Goal: Communication & Community: Answer question/provide support

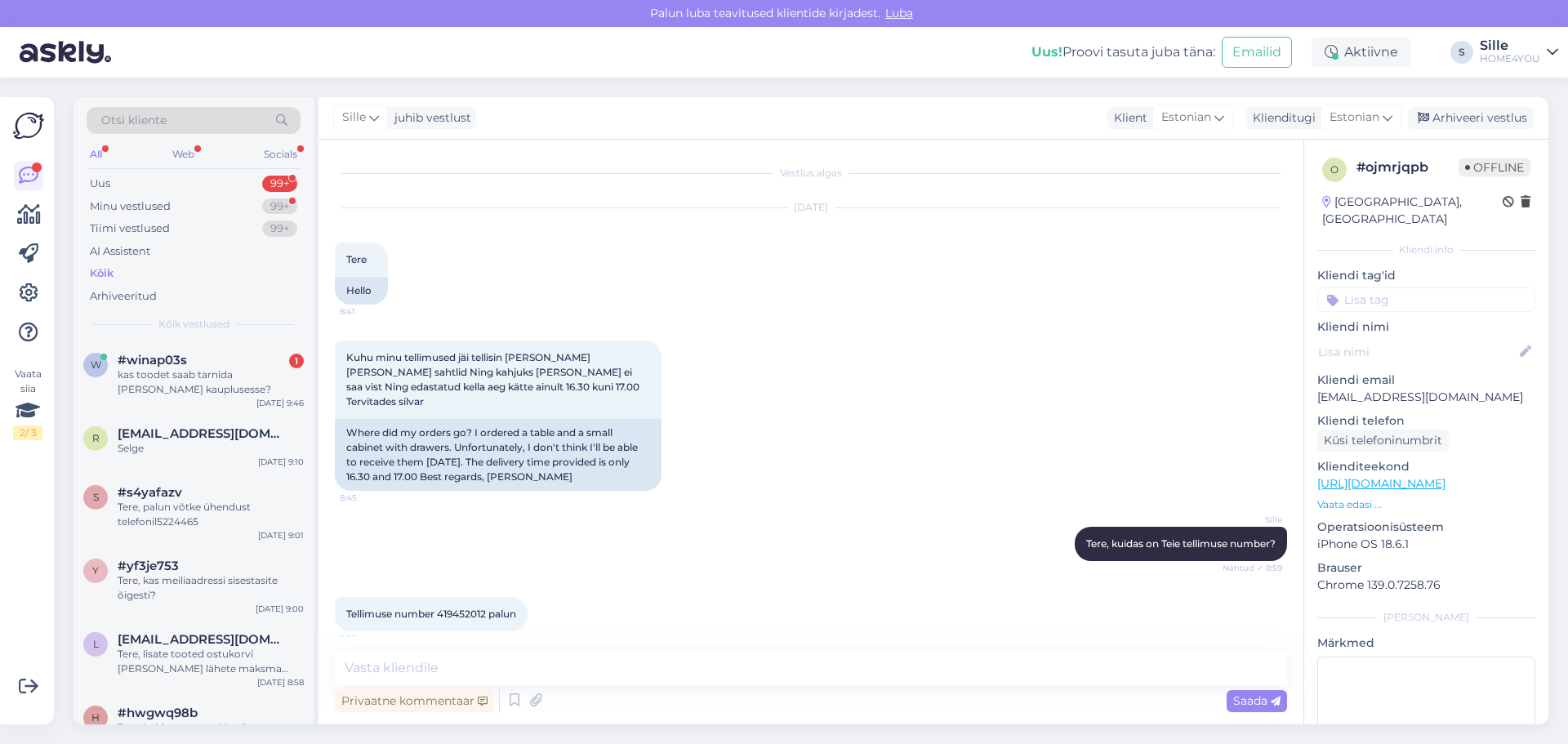
scroll to position [154, 0]
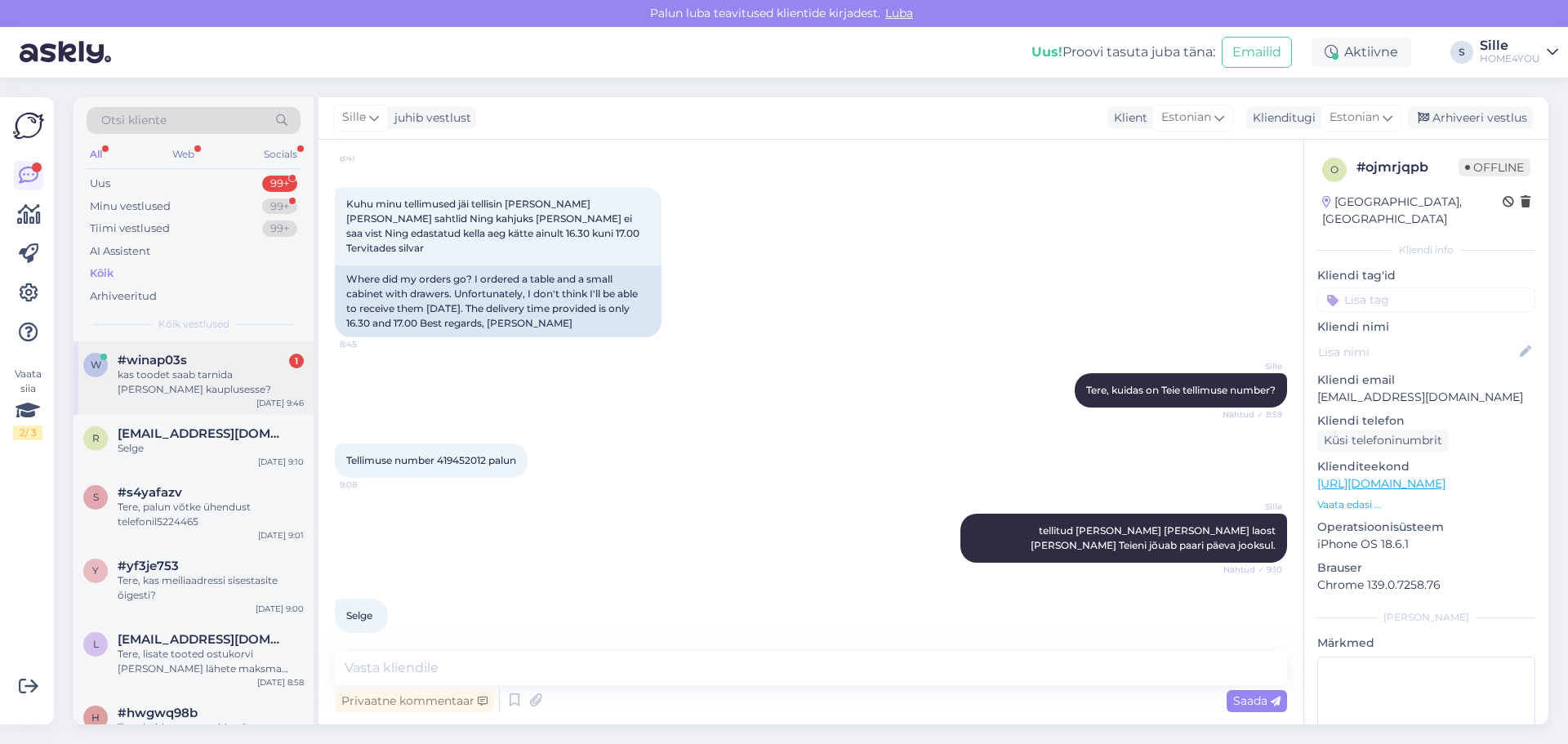
click at [144, 368] on div "kas toodet saab tarnida [PERSON_NAME] kauplusesse?" at bounding box center [210, 382] width 186 height 29
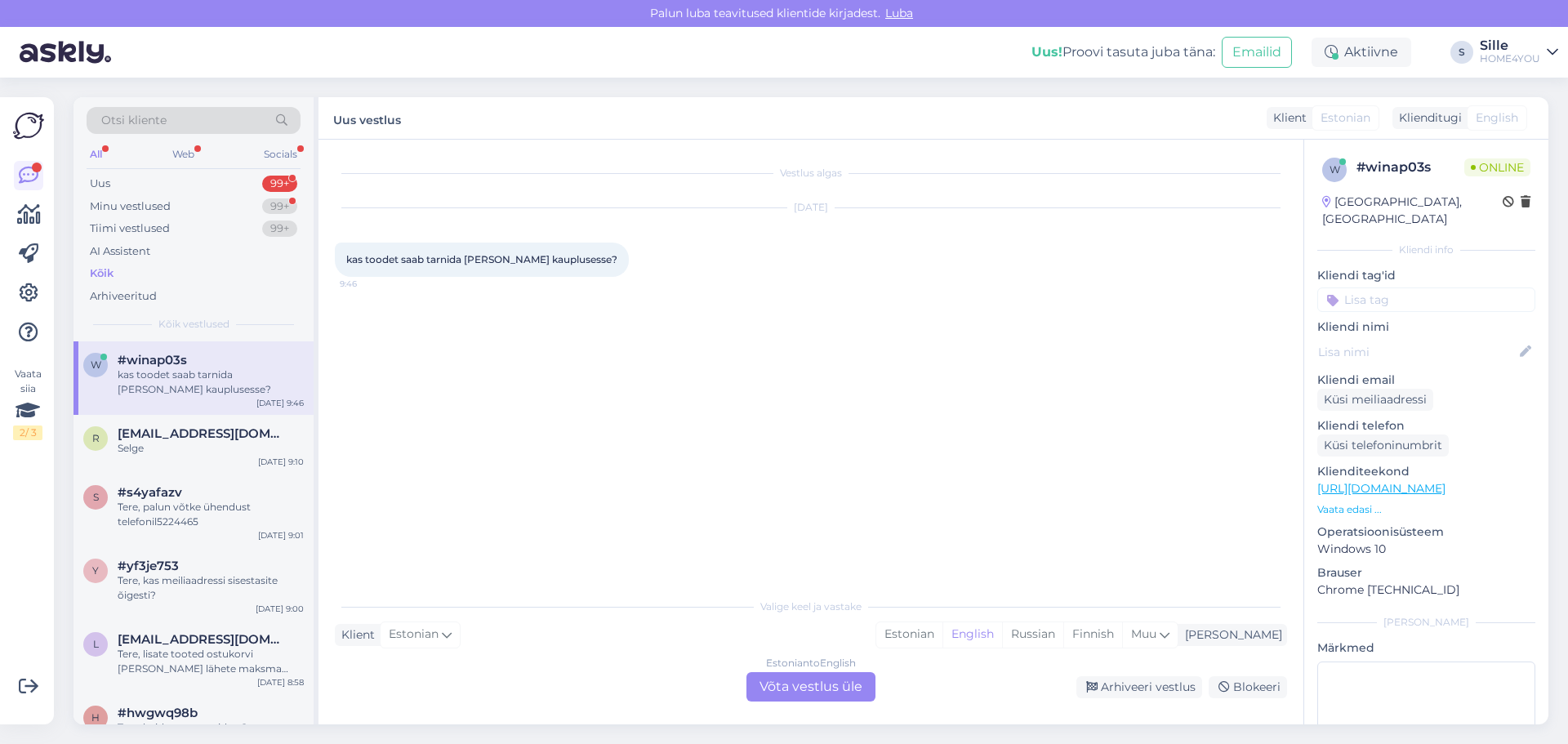
click at [801, 691] on div "Estonian to English Võta vestlus üle" at bounding box center [811, 686] width 129 height 29
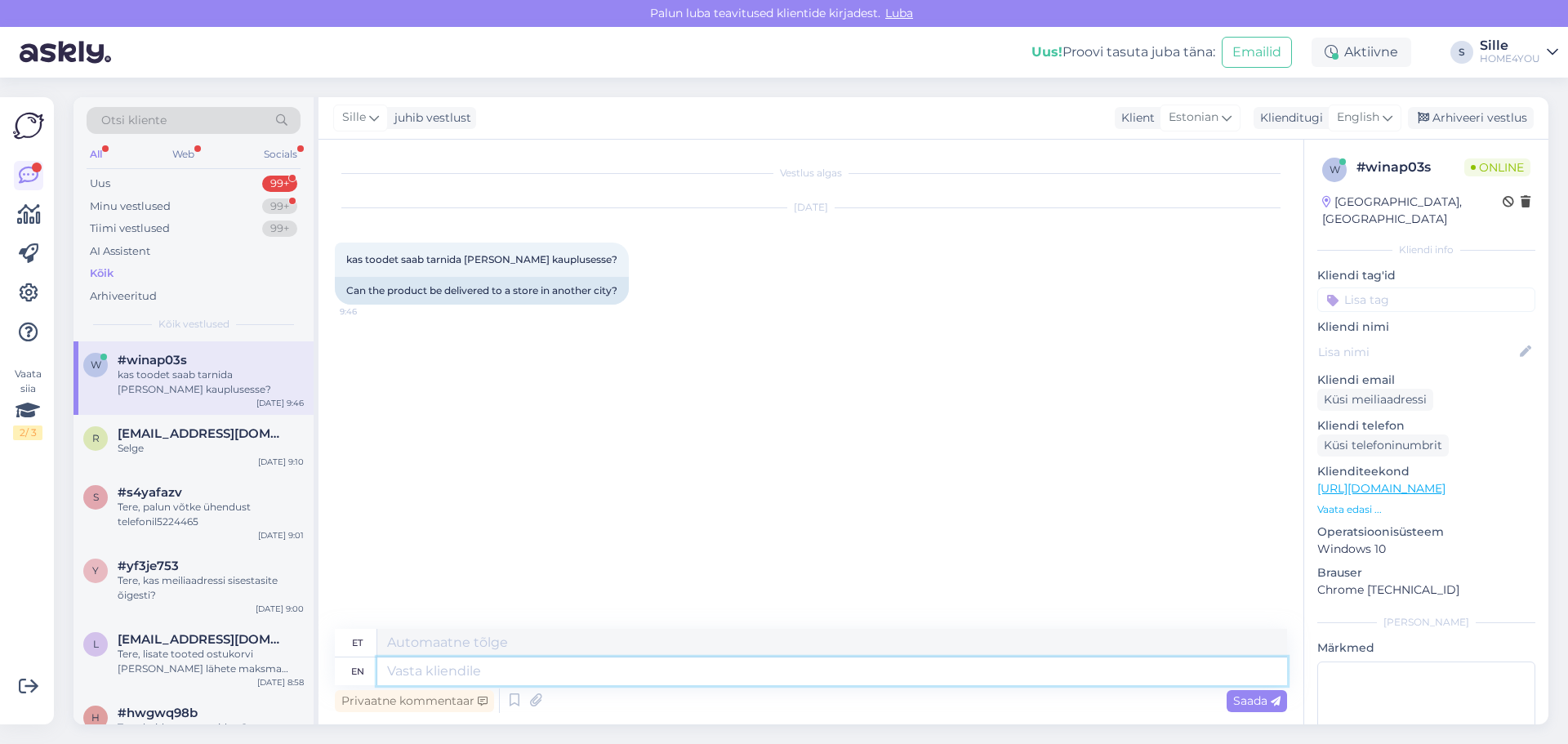
click at [784, 672] on textarea at bounding box center [832, 671] width 909 height 28
type textarea "Tere,"
type textarea "Tere"
type textarea "Tere,"
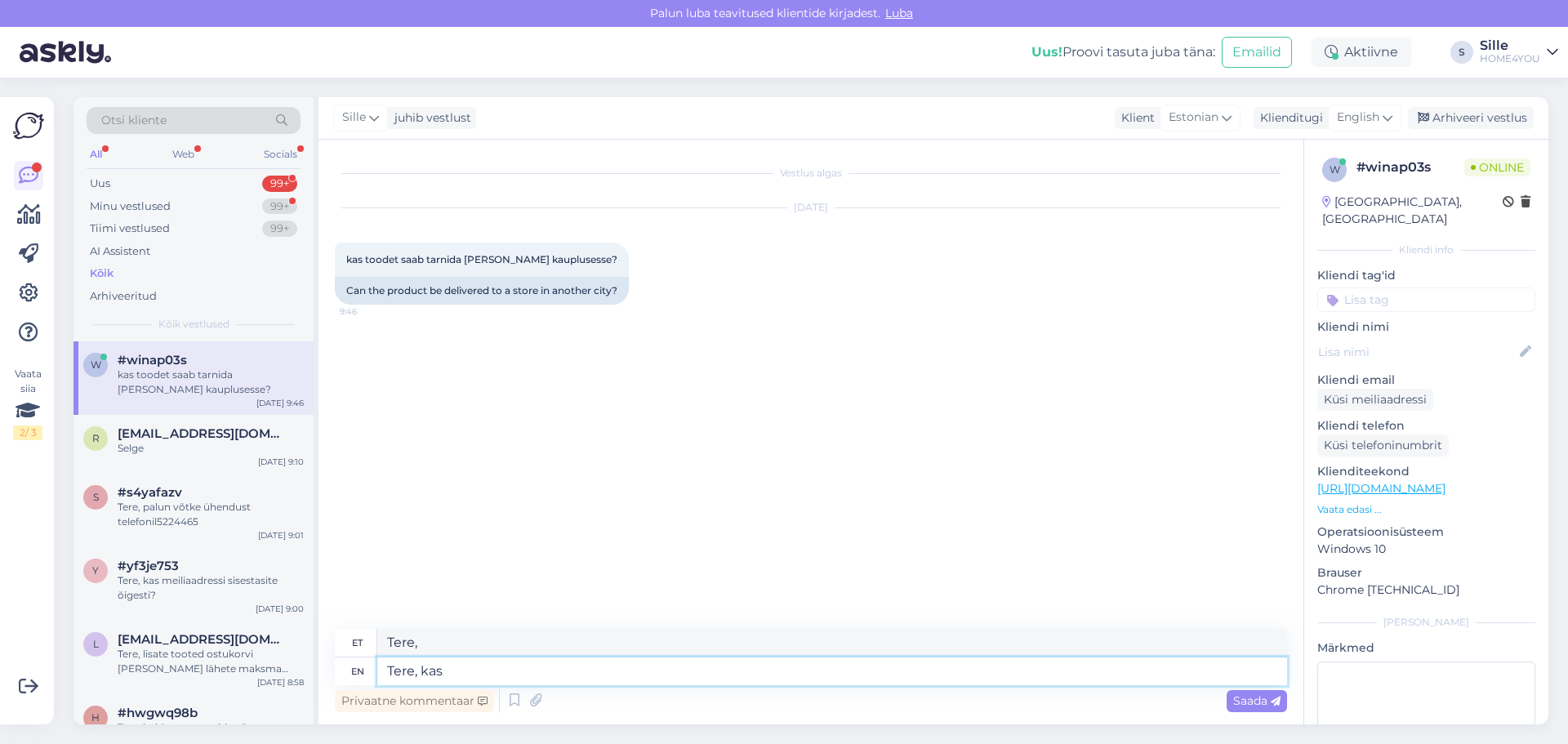
type textarea "Tere, kas"
type textarea "Tere, kas mõtelete"
type textarea "Tere, kas mõtete"
type textarea "Tere, kas mõtelete kui k"
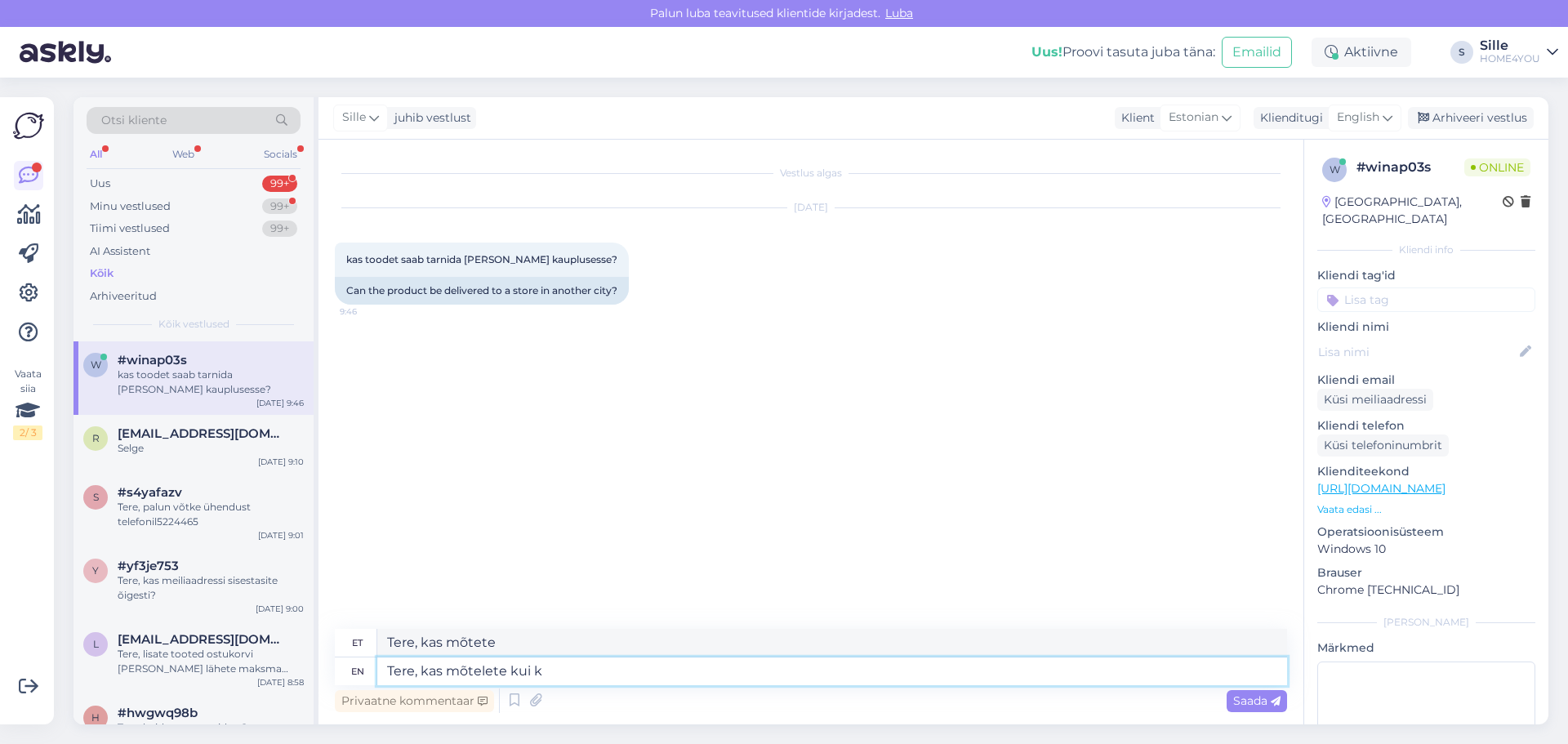
type textarea "Tere, kas mõtlete kui"
type textarea "Tere, kas mõtelete [PERSON_NAME]"
type textarea "Tere, kas mõtlete [PERSON_NAME]"
type textarea "Tere, kas mõtelete [PERSON_NAME] pe"
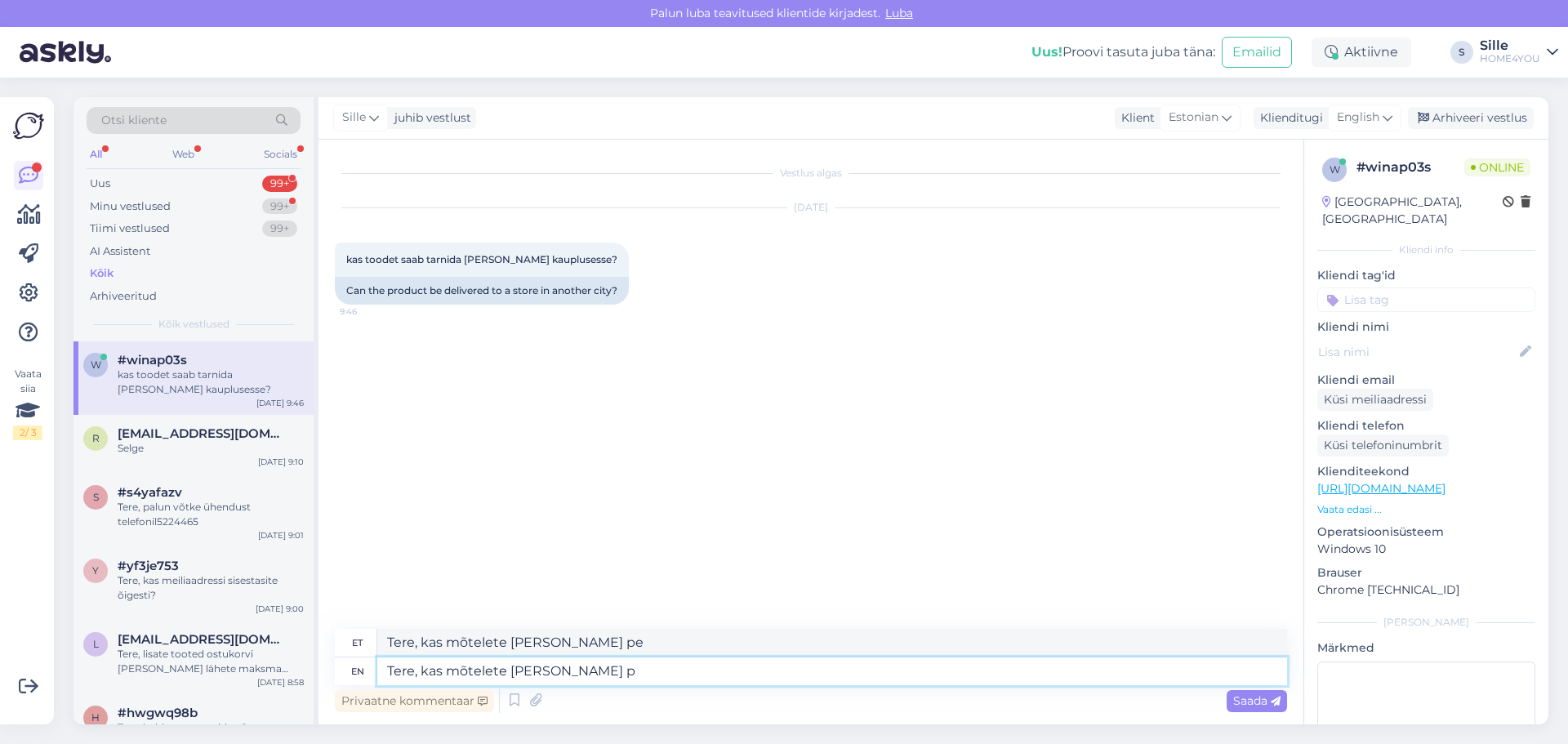
type textarea "Tere, kas mõtelete [PERSON_NAME]"
type textarea "Tere, kas mõtlete [PERSON_NAME]"
type textarea "Tere, kas mõtelete [PERSON_NAME] e-[PERSON_NAME]"
type textarea "Tere, kas mõtelete [PERSON_NAME] e-[PERSON_NAME] osta e"
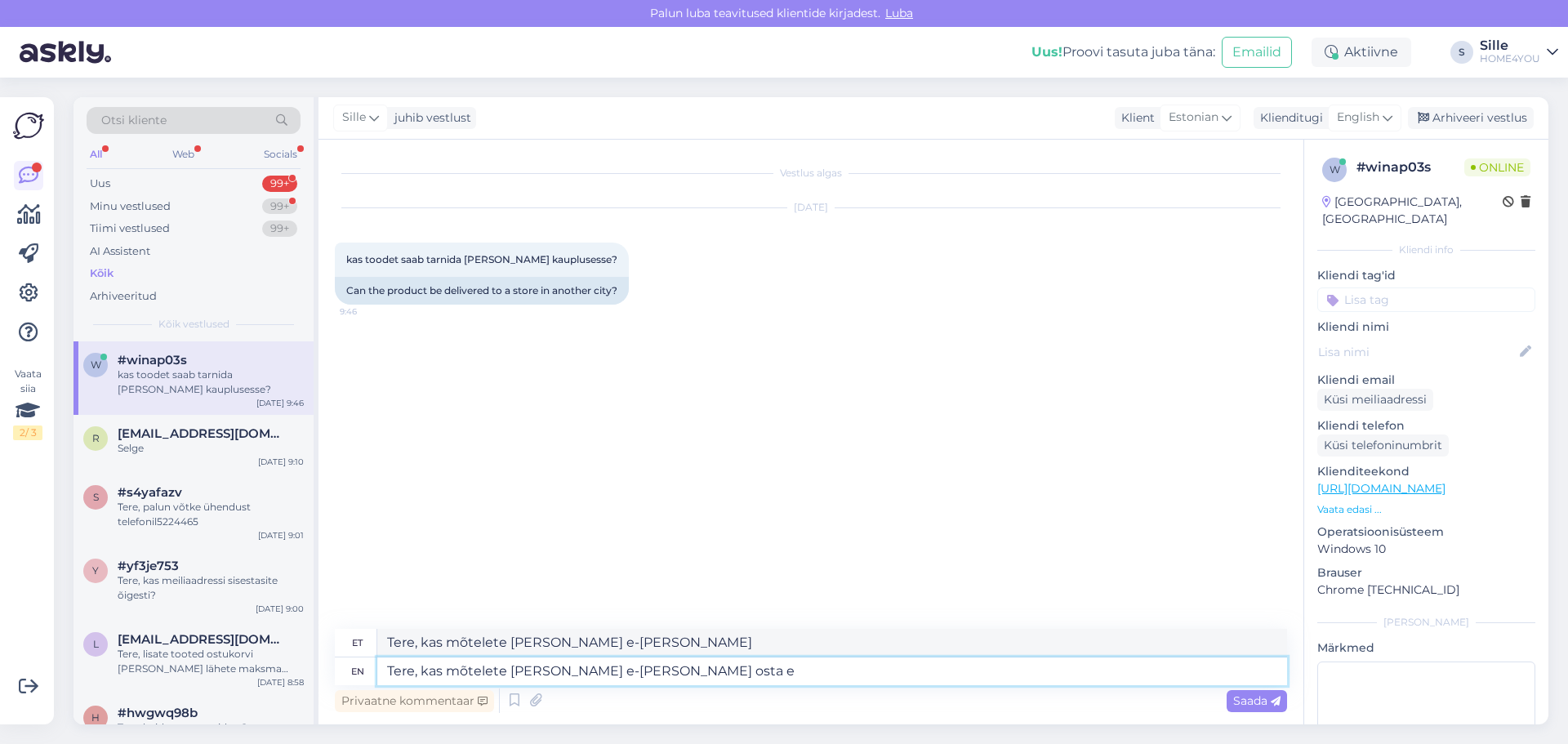
type textarea "Tere, kas mõtelete [PERSON_NAME] e-[PERSON_NAME] osta"
type textarea "Tere, kas mõtelete [PERSON_NAME] e-[PERSON_NAME] osta ei"
type textarea "Tere, kas mõtelete [PERSON_NAME] e-[PERSON_NAME] osta ei saa"
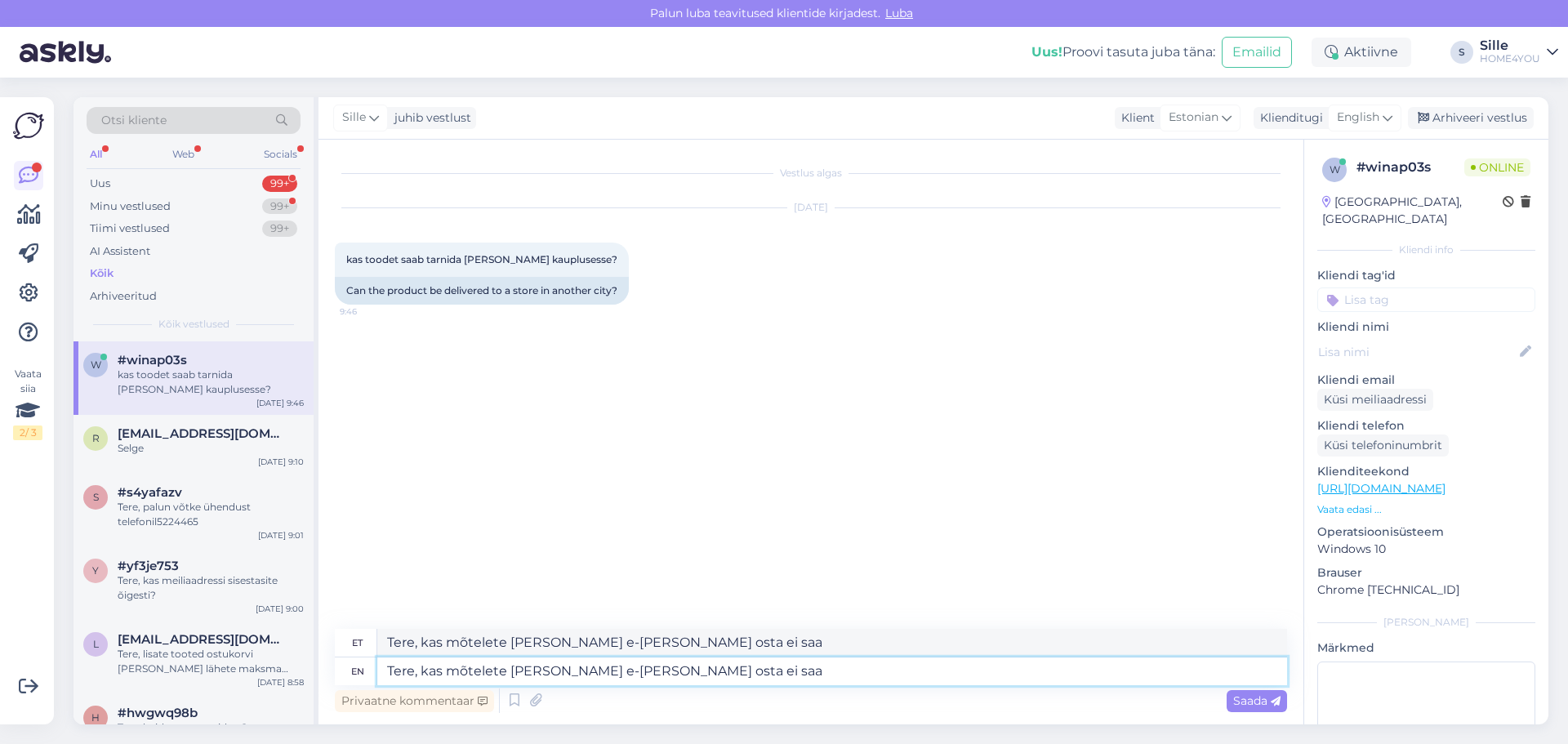
type textarea "Tere, kas mõtelete [PERSON_NAME] e-[PERSON_NAME] osta ei saa?"
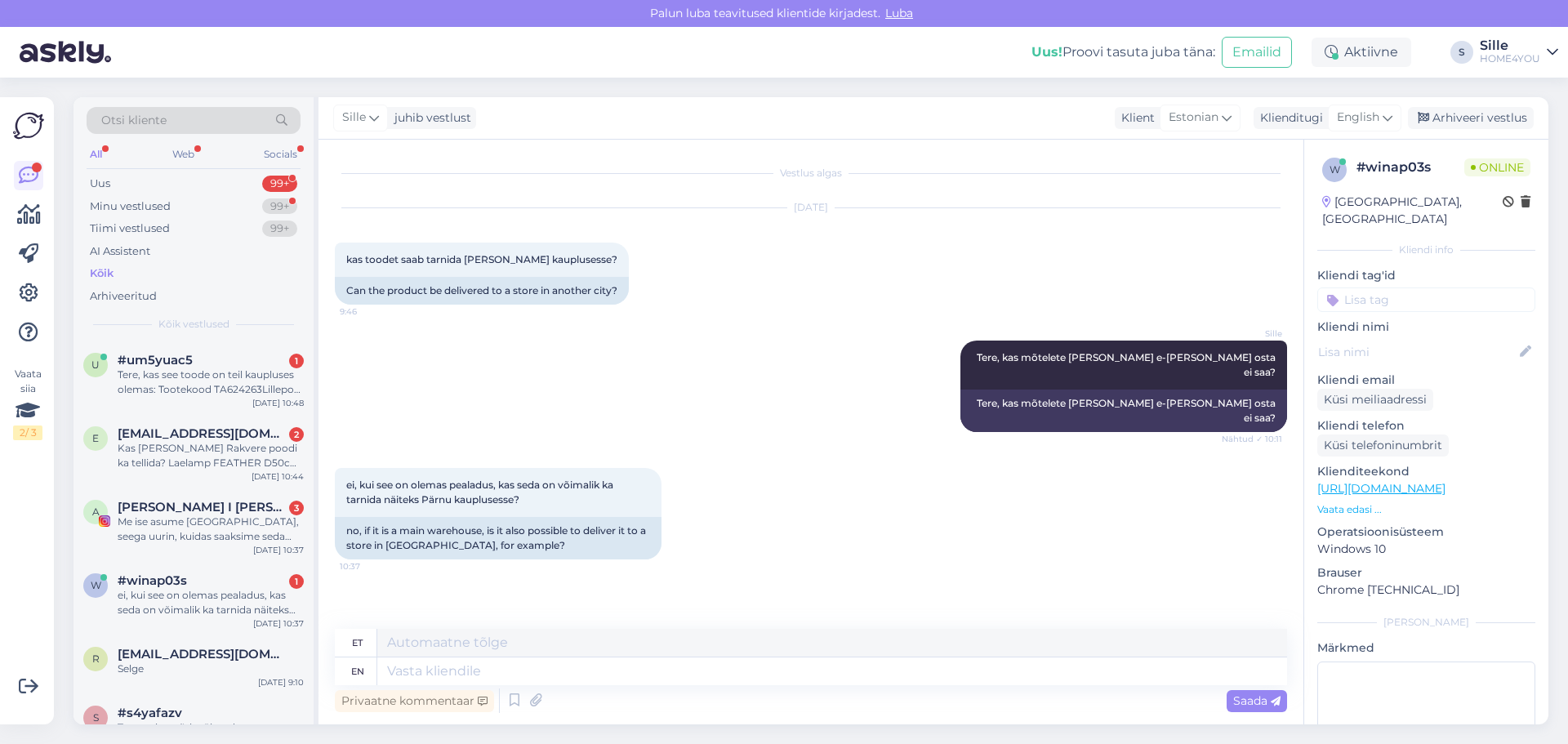
click at [222, 578] on div "#winap03s 1" at bounding box center [210, 580] width 186 height 15
click at [831, 690] on div "Privaatne kommentaar Saada" at bounding box center [811, 700] width 952 height 31
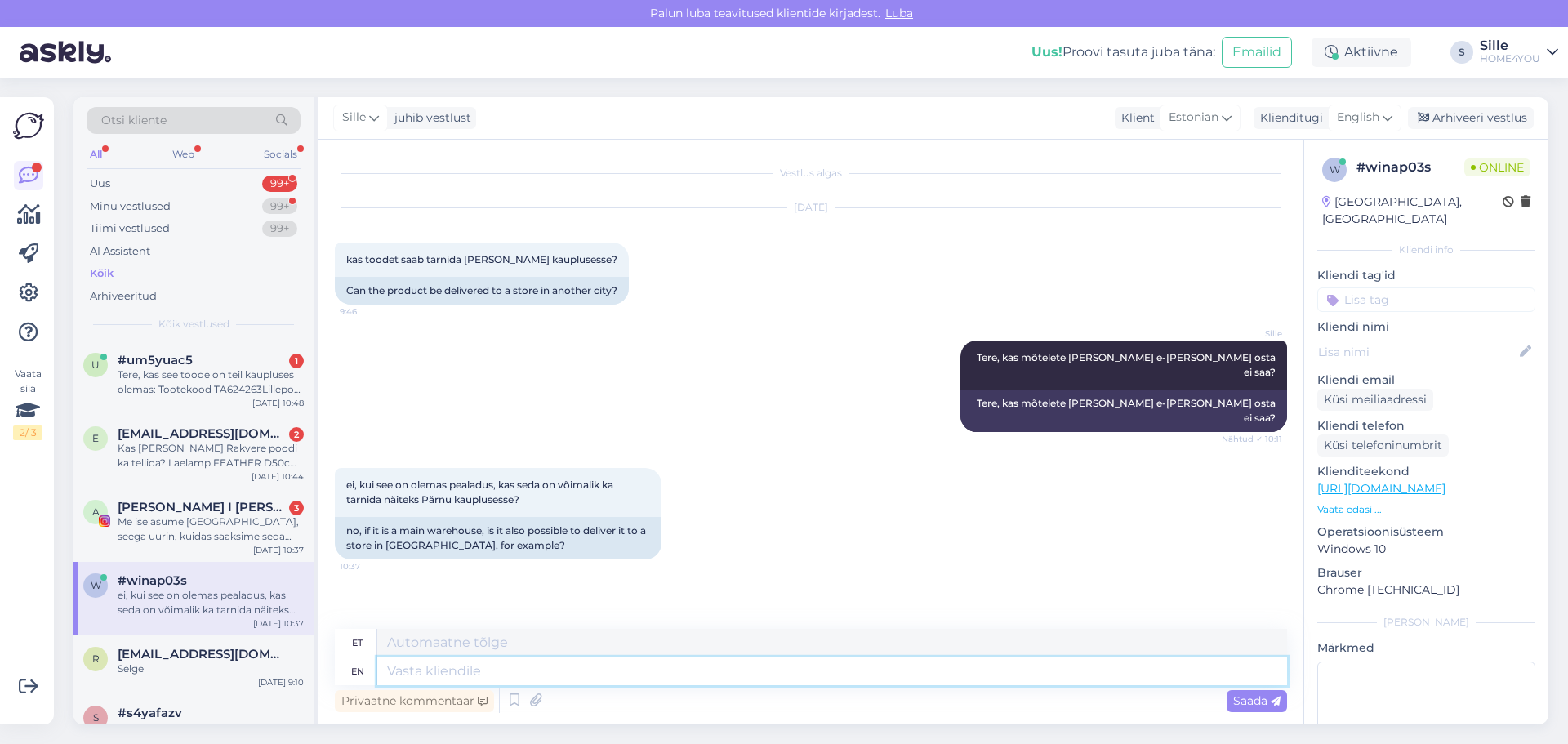
click at [776, 678] on textarea at bounding box center [832, 671] width 909 height 28
type textarea "E-[PERSON_NAME]"
type textarea "E-luuletaja"
type textarea "E-poest tellitud"
type textarea "E-poeet tellitud"
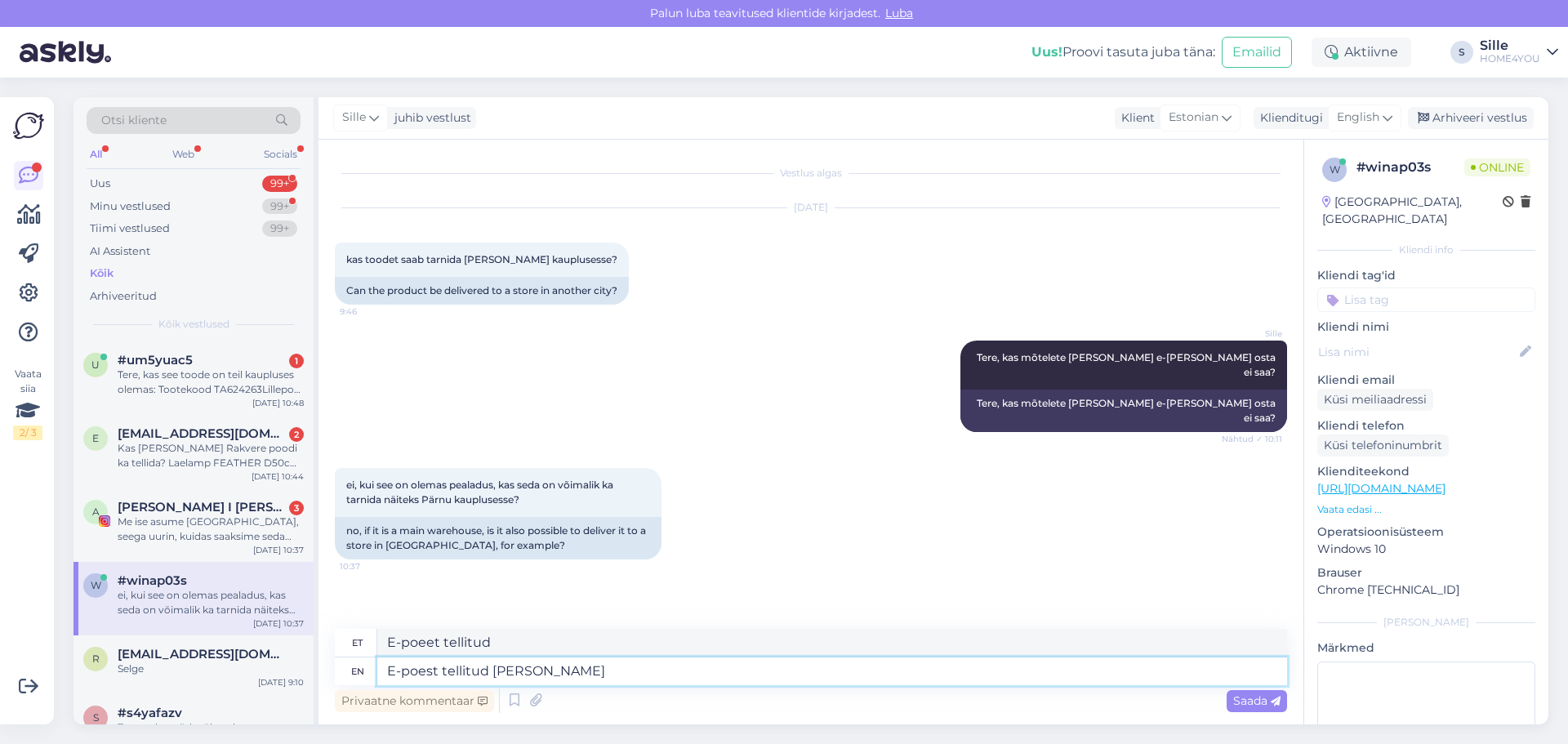
type textarea "E-poest tellitud [PERSON_NAME]"
type textarea "E-poest tellitud [PERSON_NAME] me k"
type textarea "E-poest tellitud [PERSON_NAME] [PERSON_NAME]"
type textarea "E-poest tellitud [PERSON_NAME] me kauplustest e"
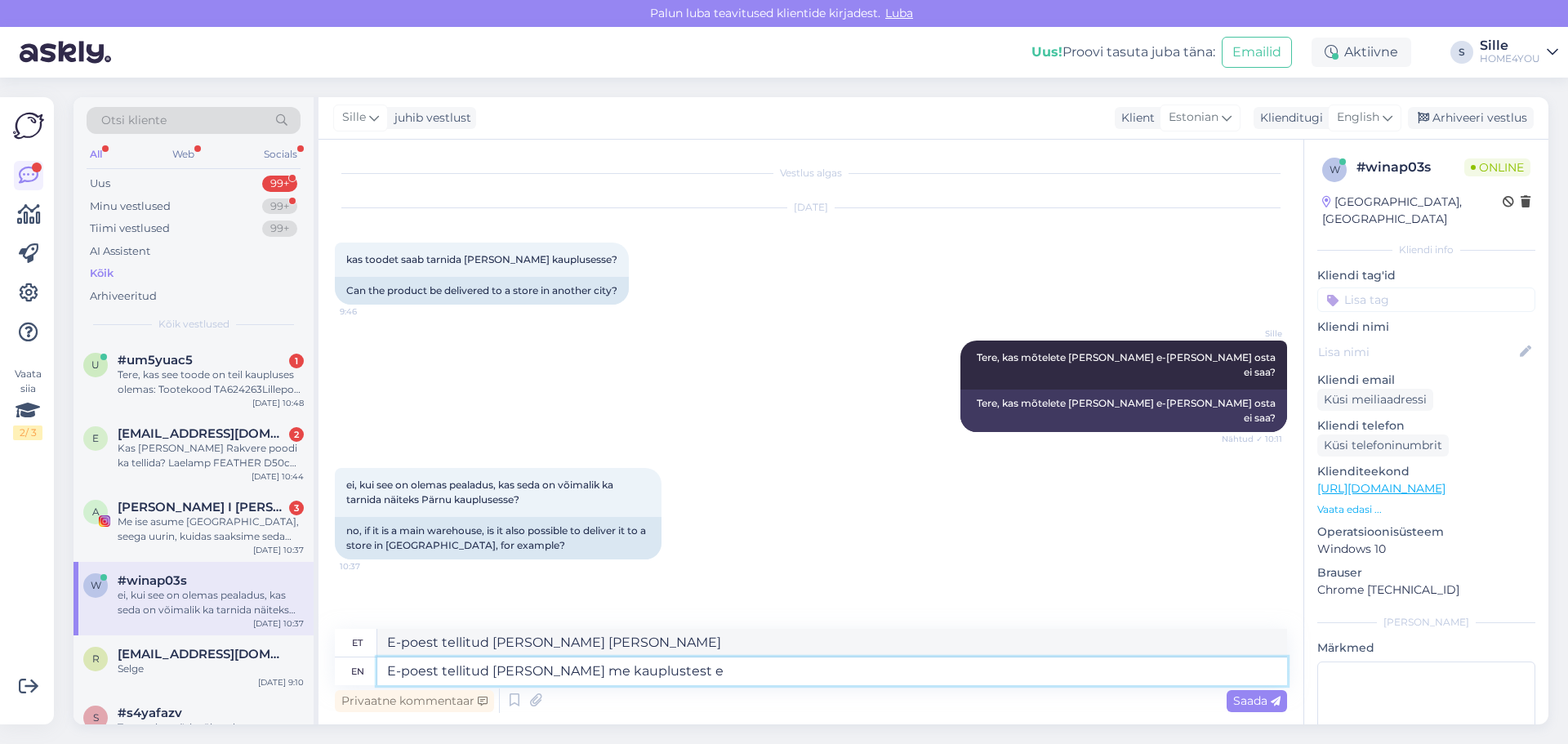
type textarea "E-poest tellitud [PERSON_NAME] me kauplustest"
type textarea "E-poest tellitud [PERSON_NAME] me kauplustest ei"
type textarea "E-poest tellitud [PERSON_NAME] me kauplustest ei väljasta"
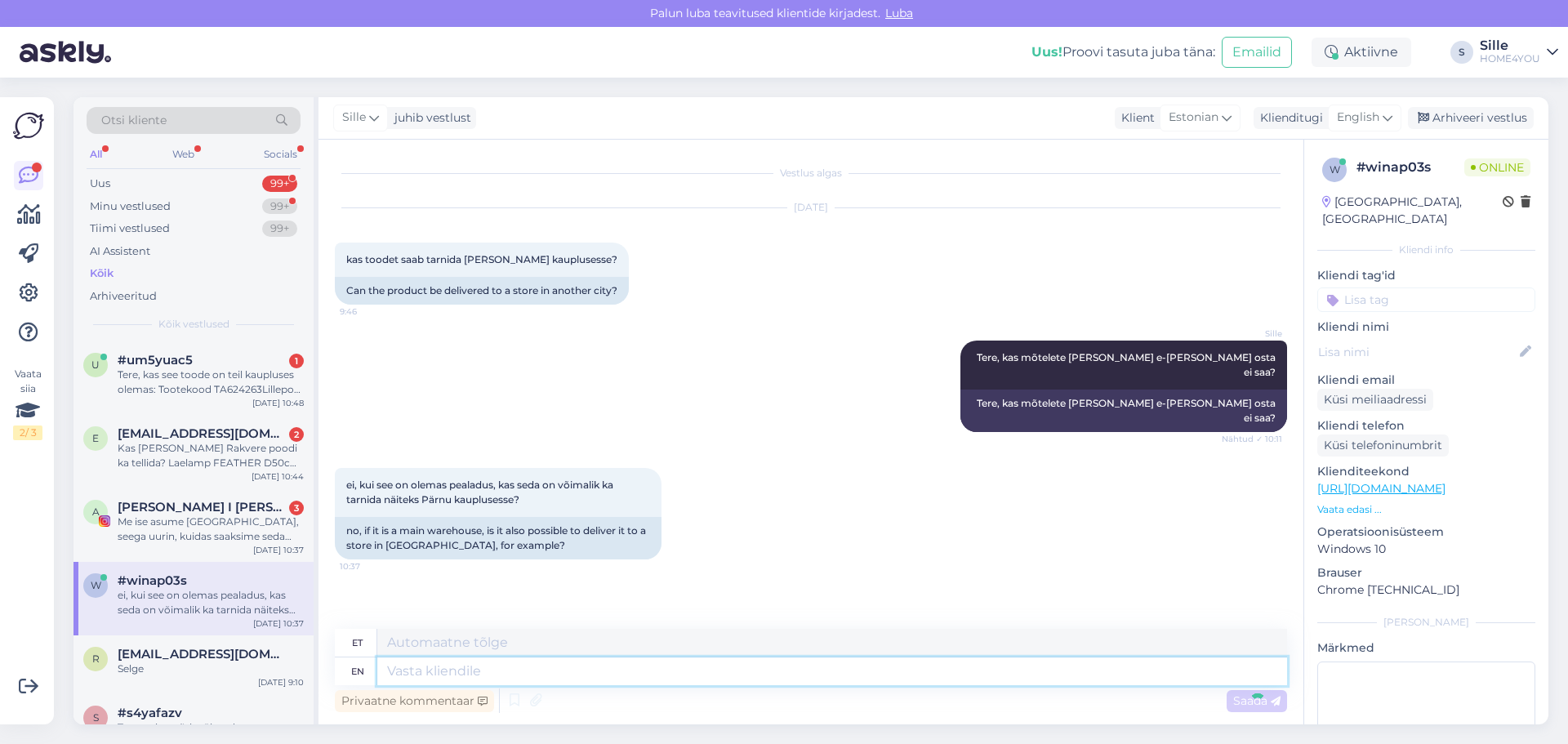
scroll to position [32, 0]
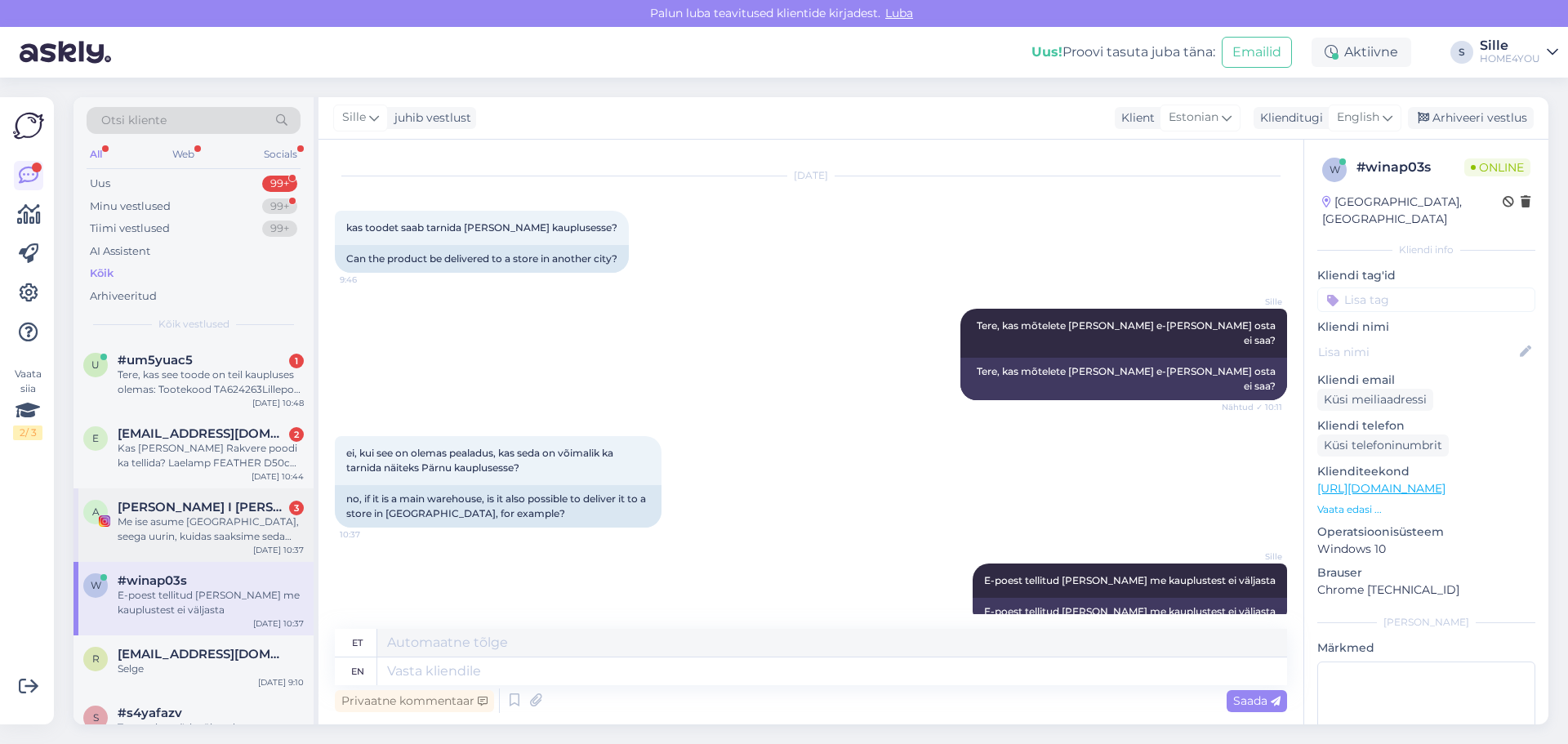
drag, startPoint x: 192, startPoint y: 518, endPoint x: 222, endPoint y: 465, distance: 60.9
click at [193, 518] on div "Me ise asume [GEOGRAPHIC_DATA], seega uurin, kuidas saaksime seda ostu vormista…" at bounding box center [210, 529] width 186 height 29
click at [216, 455] on div "Kas [PERSON_NAME] Rakvere poodi ka tellida? Laelamp FEATHER D50cm valge. Epoest…" at bounding box center [210, 456] width 186 height 29
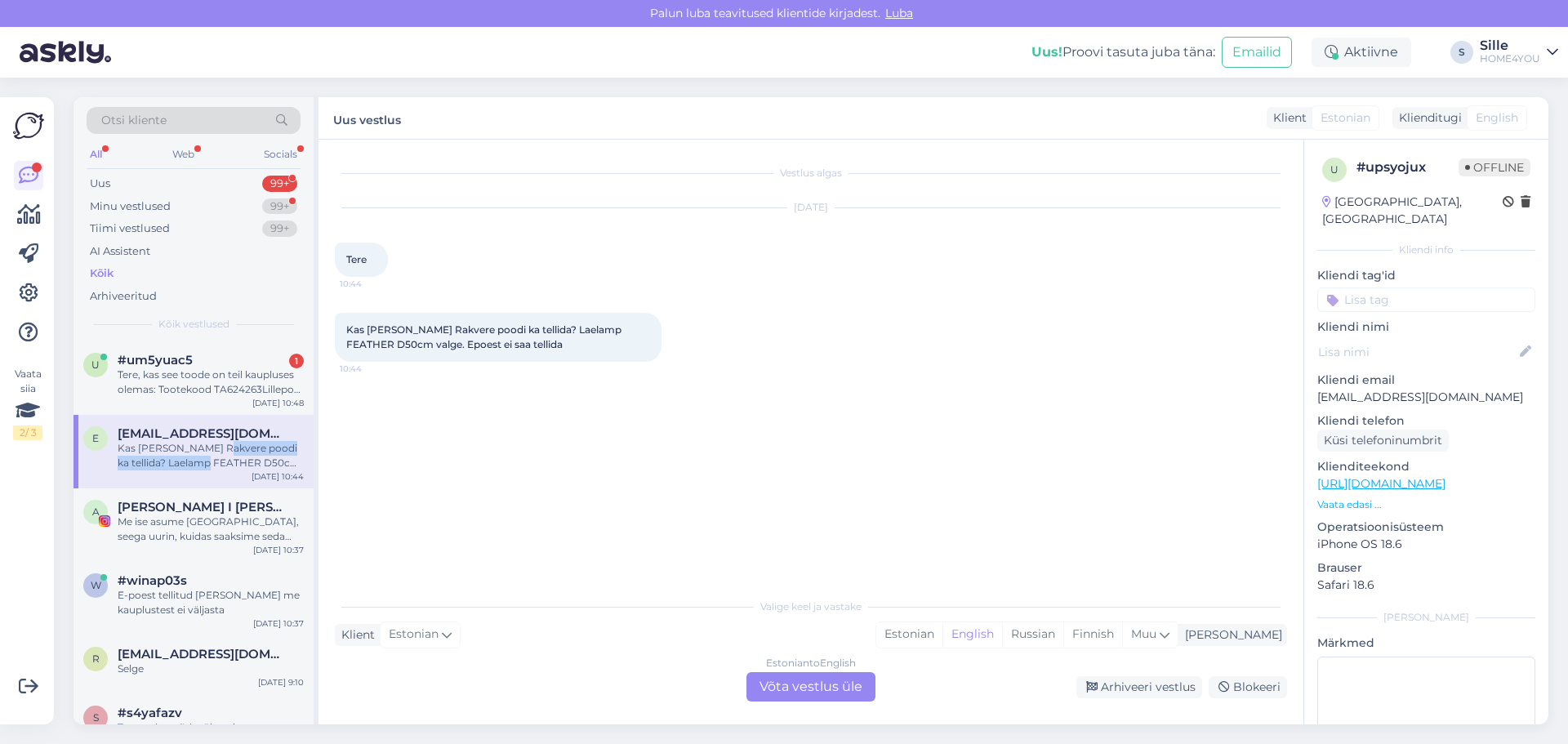
scroll to position [0, 0]
click at [780, 688] on div "Estonian to English Võta vestlus üle" at bounding box center [811, 686] width 129 height 29
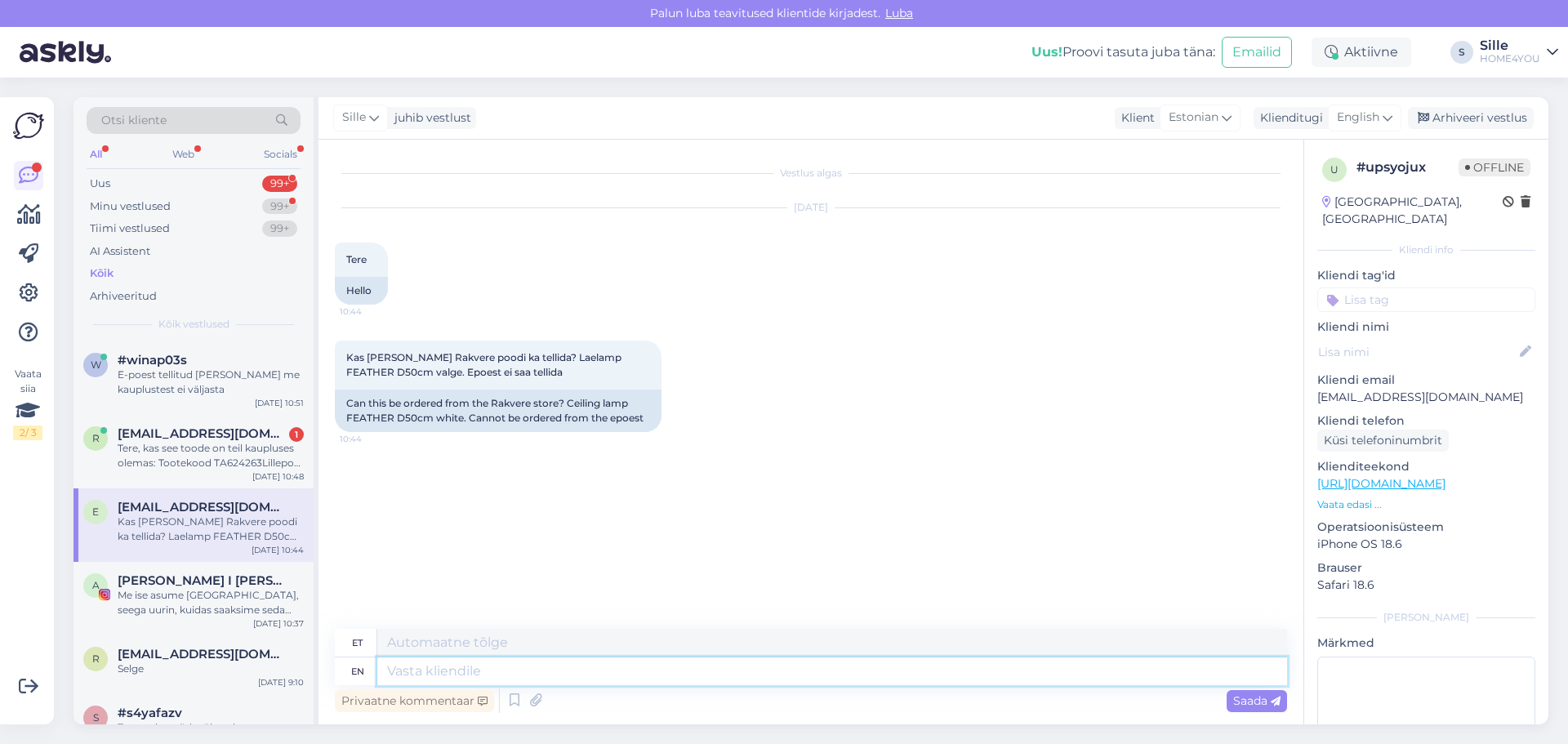
click at [570, 659] on textarea at bounding box center [832, 671] width 909 height 28
type textarea "Tere"
type textarea "Tere, p"
type textarea "Tere,"
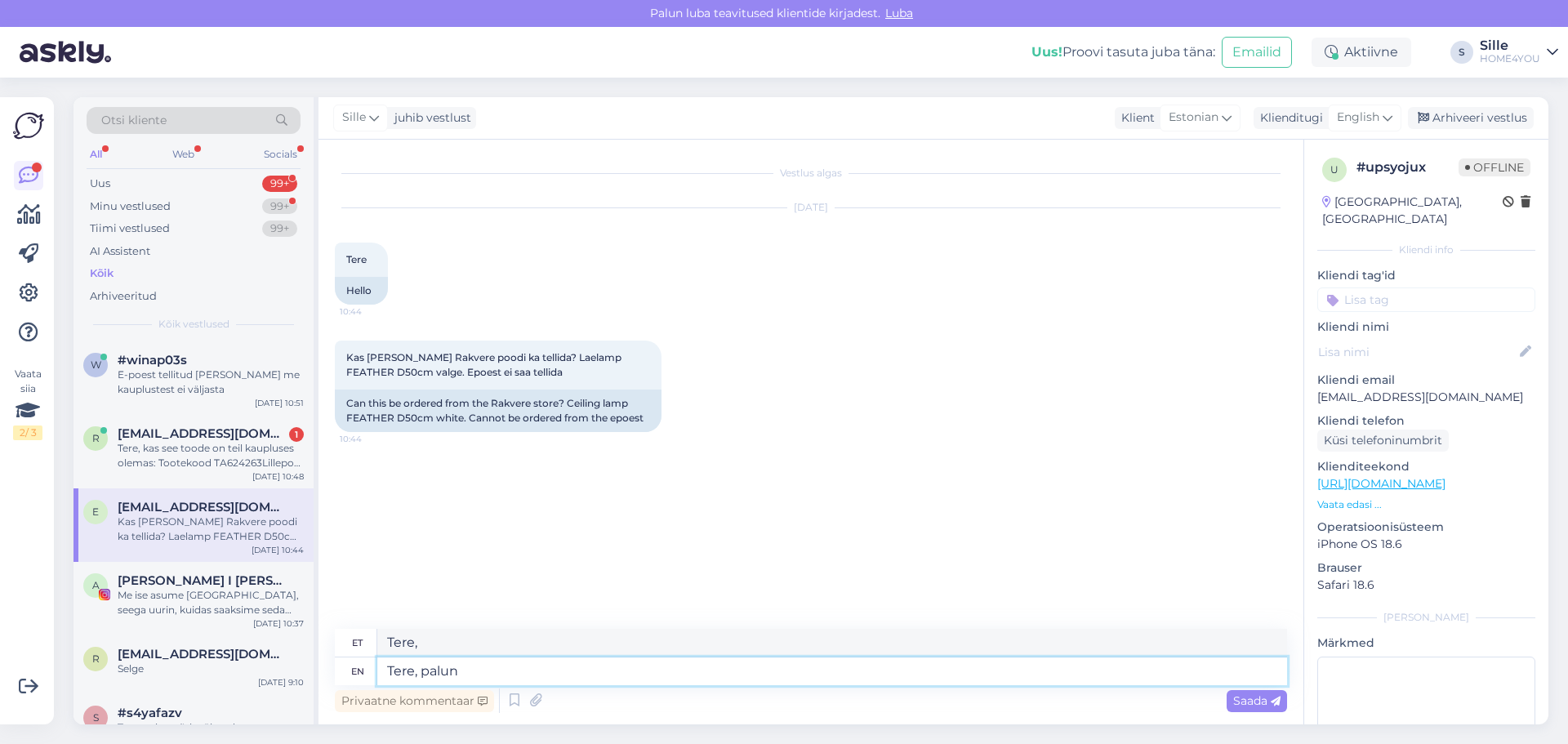
type textarea "Tere, palun"
type textarea "Tere, palun uurige"
type textarea "Tere, palun uurima"
type textarea "Tere, palun uurige Rakvere"
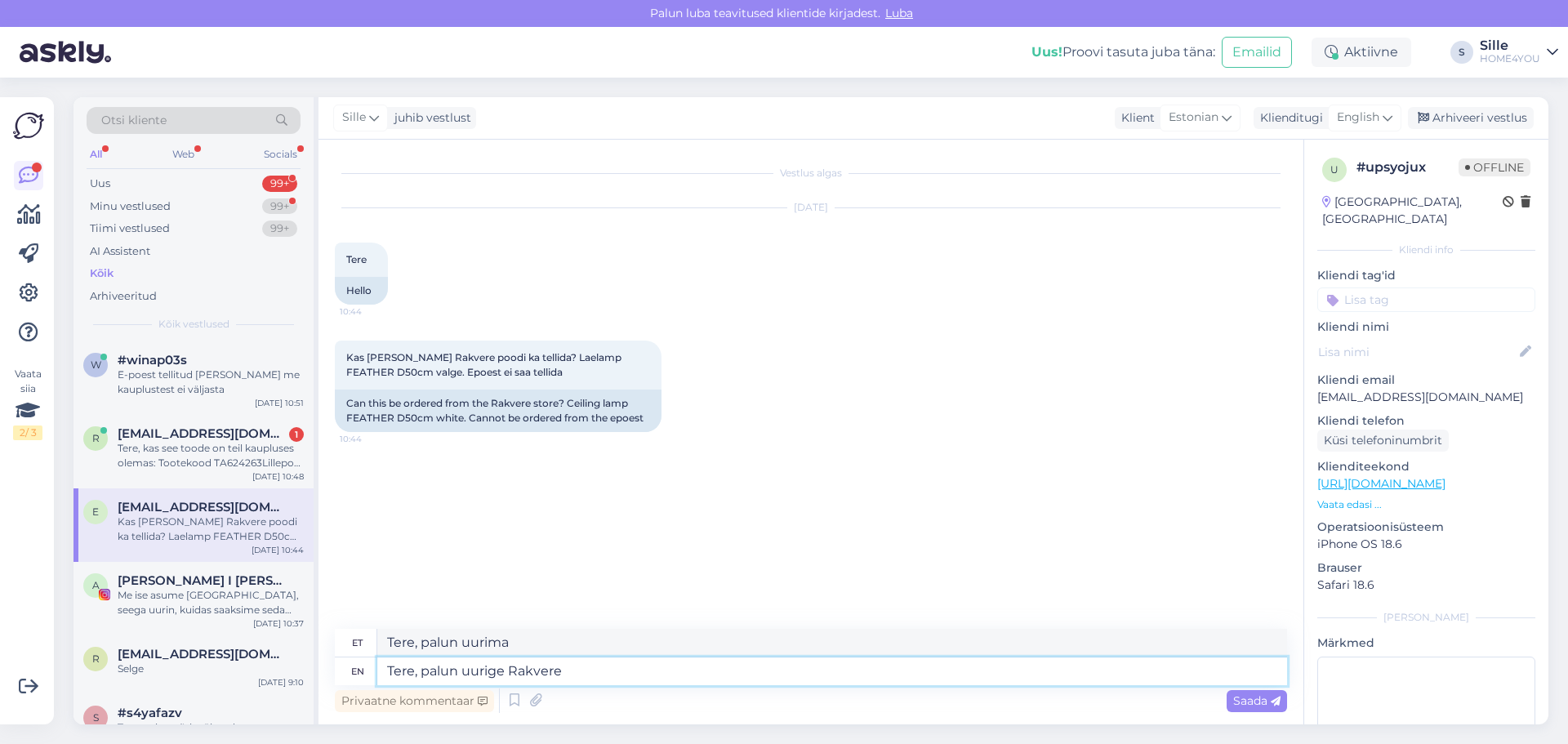
type textarea "Tere, palun uurimisse Rakvere"
type textarea "Tere, palun uurige Rakvere kauplu"
type textarea "Tere, palun uurige Rakvere kauplusest"
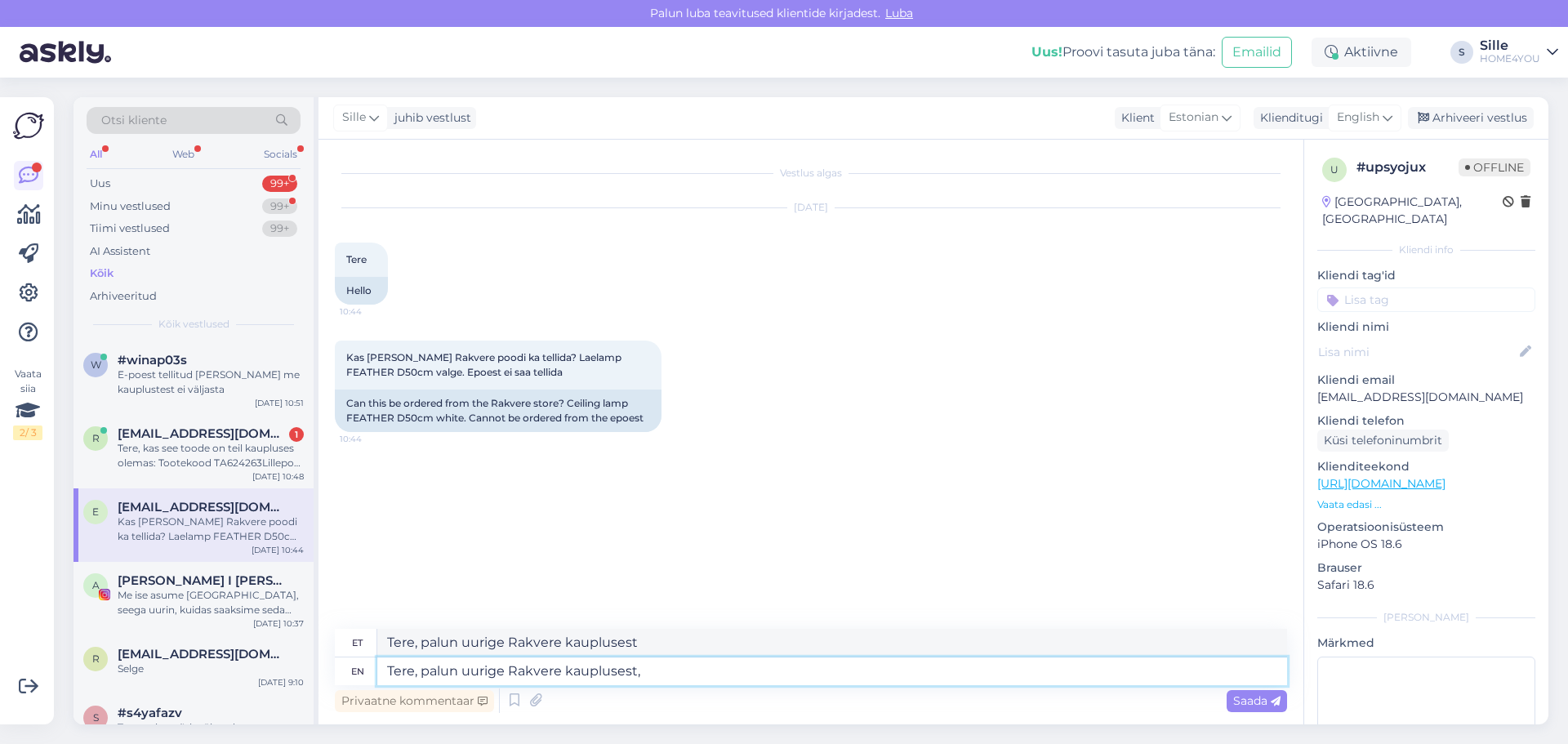
type textarea "Tere, palun uurige Rakvere kauplusest,"
type textarea "Tere, palun uurige Rakvere kauplusest, et"
type textarea "Tere, palun uurige Rakvere kauplusest, et telliks"
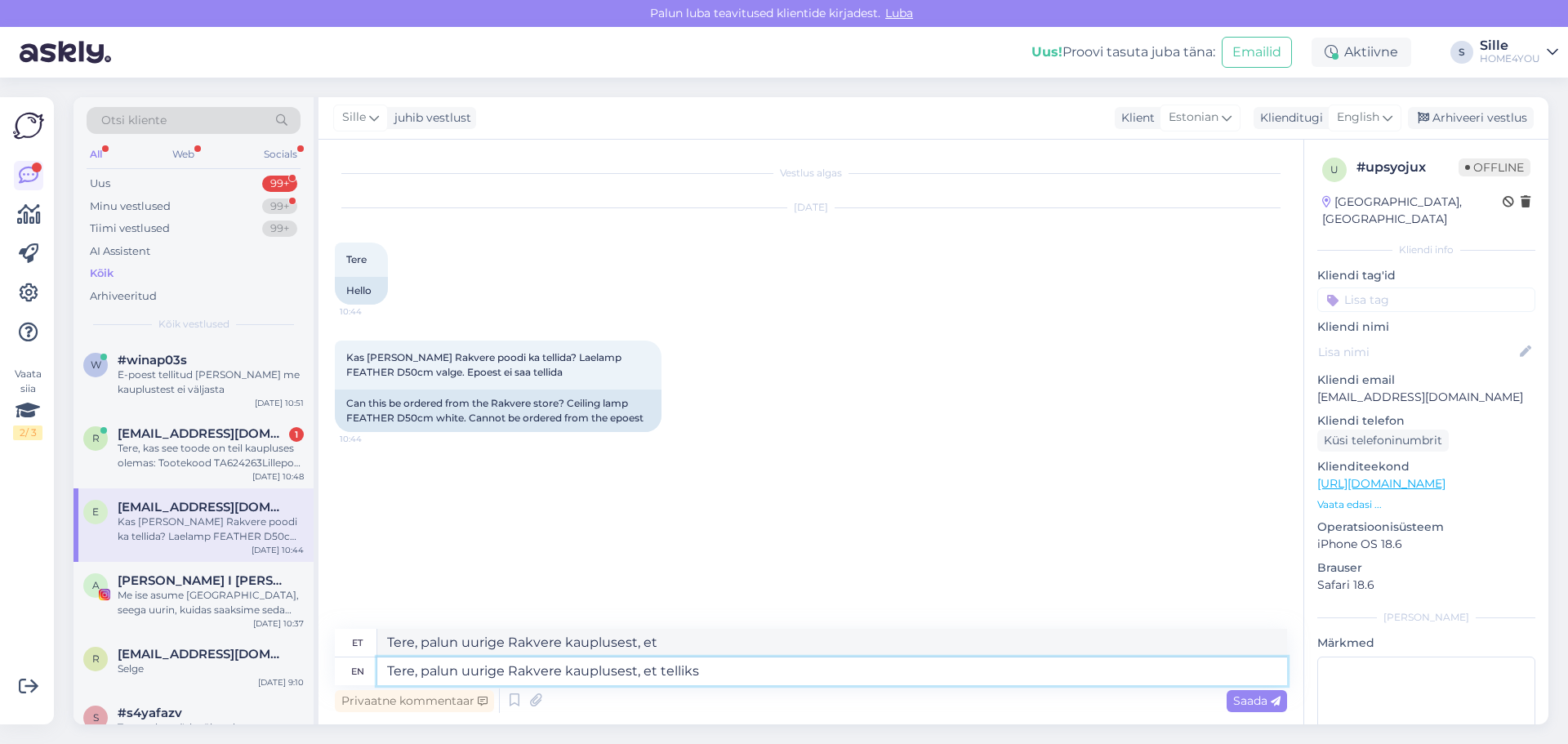
type textarea "Tere, palun uurige Rakvere kauplusest, et telliks"
type textarea "Tere, palun uurige Rakvere kauplusest, et telliks oma"
type textarea "Tere, palun uurige Rakvere kauplusest, et telliks [PERSON_NAME]."
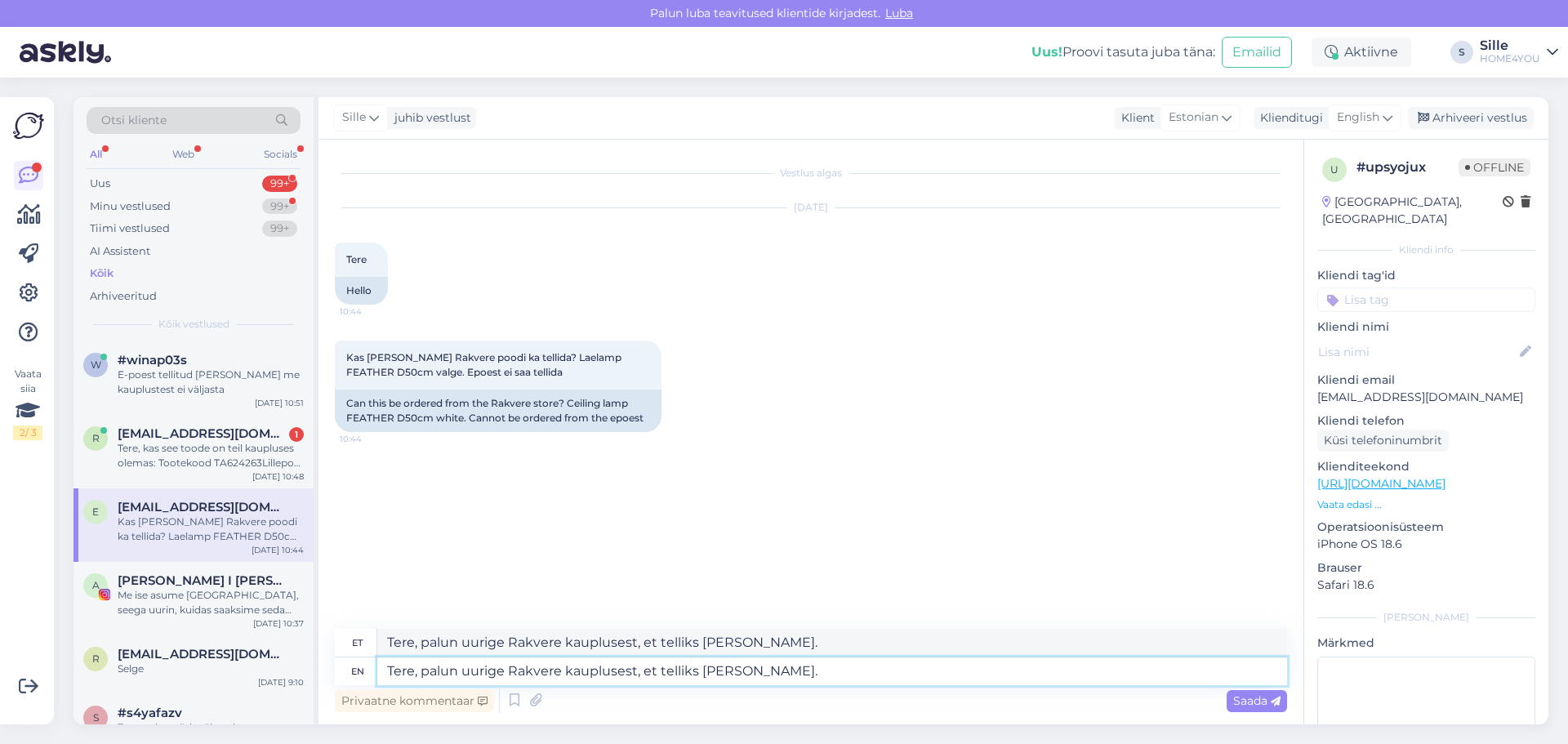
type textarea "Tere, palun uurige Rakvere kauplusest, et telliks [PERSON_NAME]."
click at [1252, 696] on span "Saada" at bounding box center [1257, 700] width 47 height 15
click at [1261, 700] on div "Vestlus algas [DATE] Tere 10:44 Hello Kas [PERSON_NAME] Rakvere poodi ka tellid…" at bounding box center [811, 432] width 985 height 585
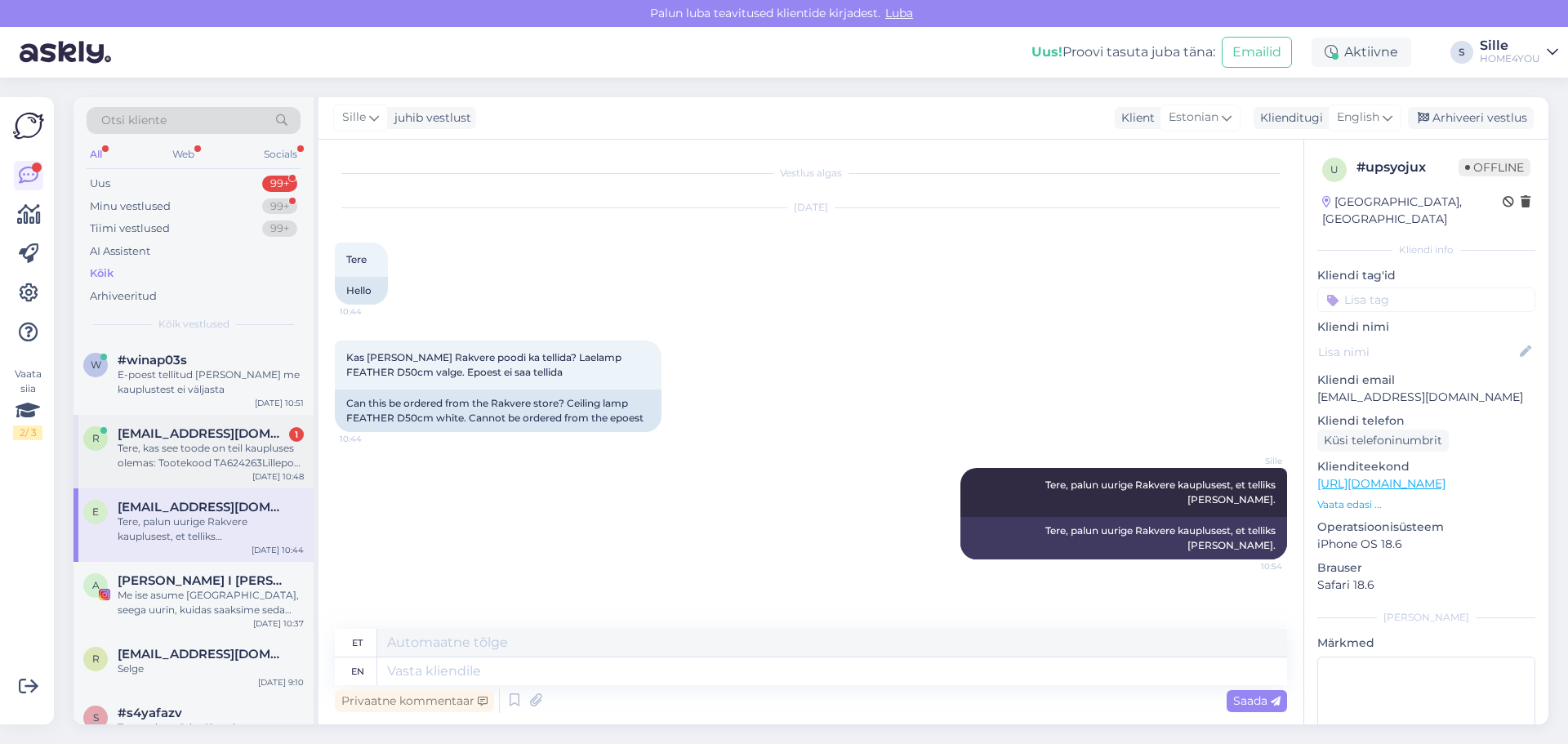
click at [200, 438] on span "[EMAIL_ADDRESS][DOMAIN_NAME]" at bounding box center [202, 433] width 170 height 15
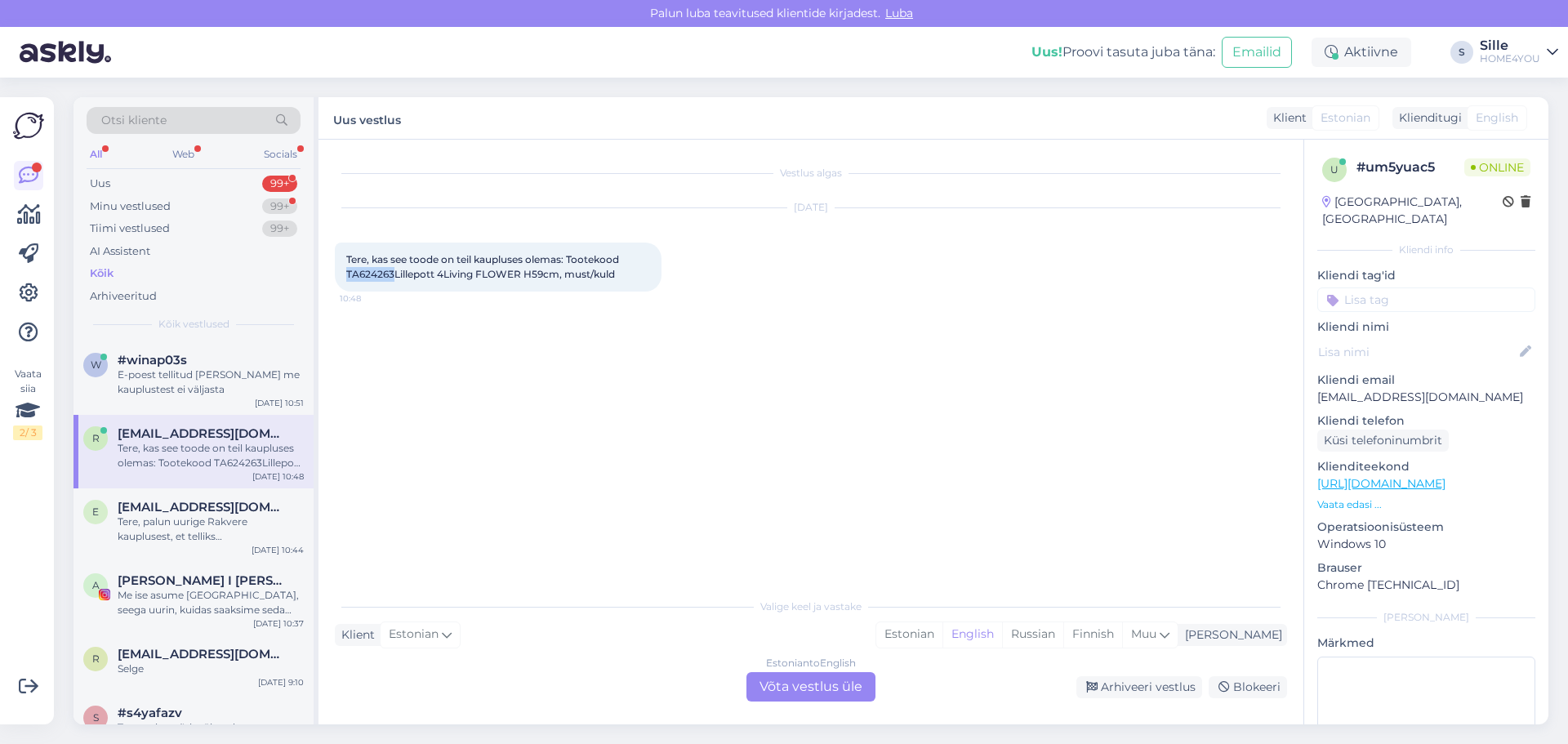
drag, startPoint x: 393, startPoint y: 272, endPoint x: 347, endPoint y: 275, distance: 46.1
click at [347, 275] on span "Tere, kas see toode on teil kaupluses olemas: Tootekood TA624263Lillepott 4Livi…" at bounding box center [483, 266] width 275 height 27
copy span "TA624263"
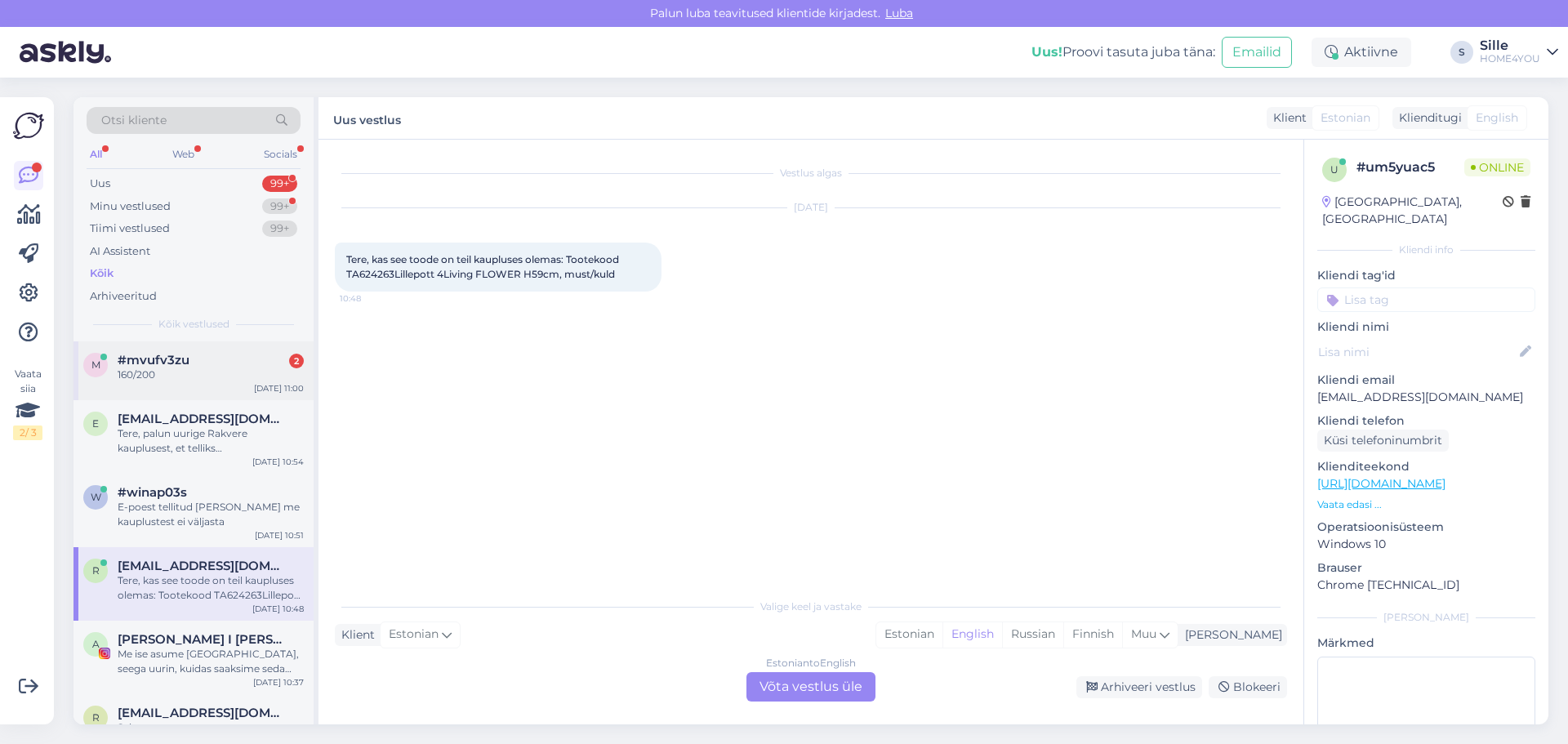
click at [216, 376] on div "160/200" at bounding box center [210, 375] width 186 height 15
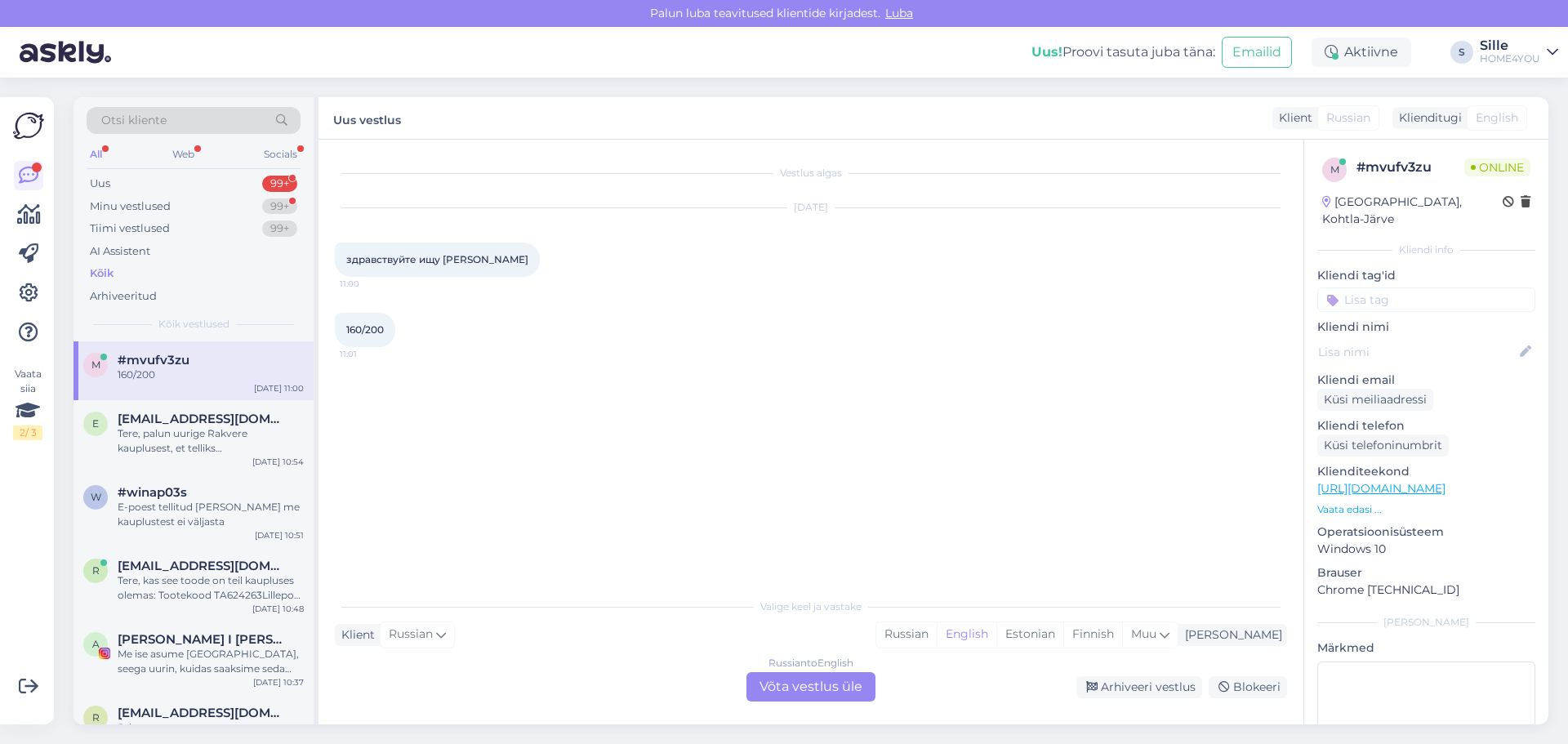
click at [796, 691] on div "Russian to English Võta vestlus üle" at bounding box center [811, 686] width 129 height 29
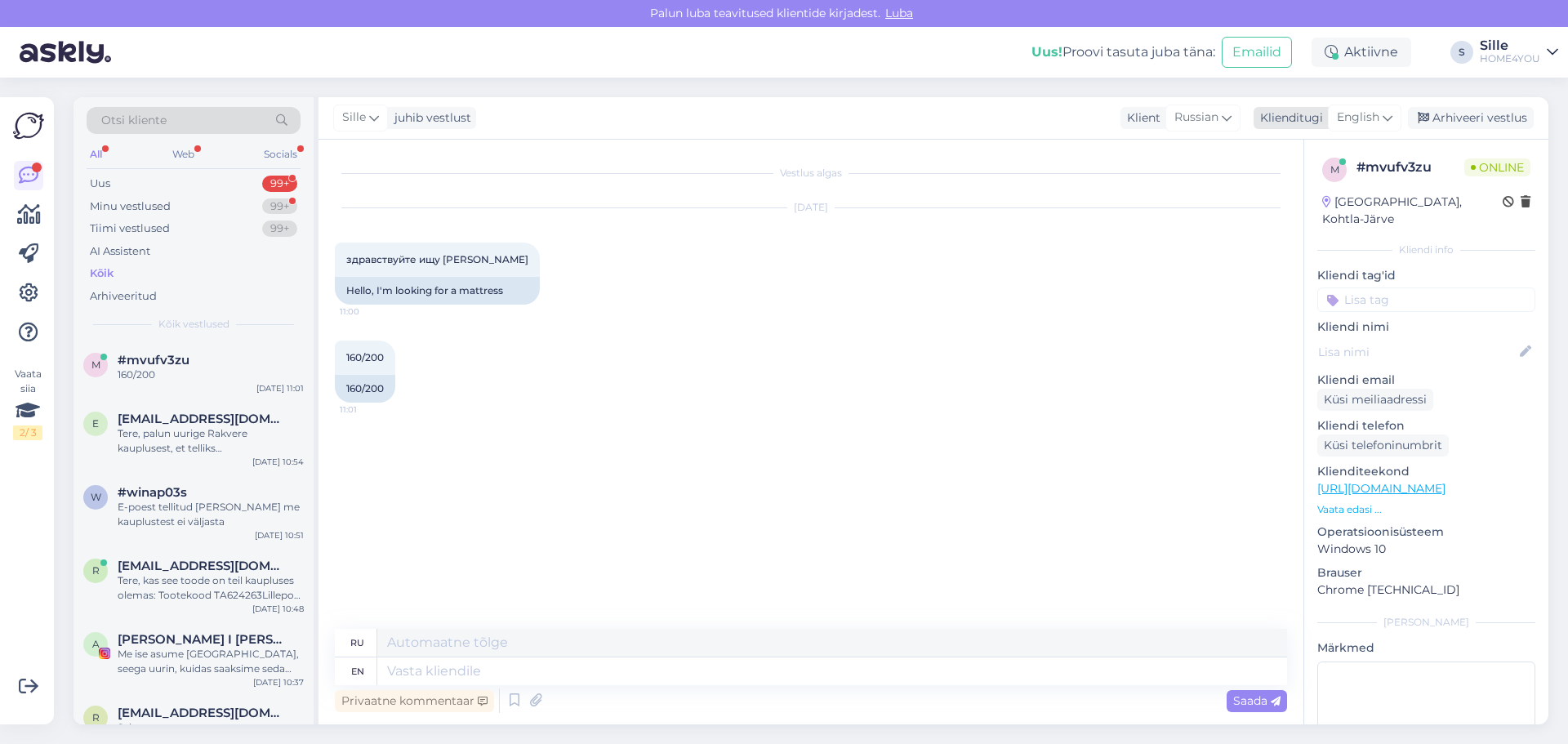
click at [1363, 114] on span "English" at bounding box center [1358, 117] width 43 height 18
drag, startPoint x: 1284, startPoint y: 213, endPoint x: 554, endPoint y: 667, distance: 859.7
click at [1285, 213] on link "Estonian" at bounding box center [1328, 215] width 180 height 26
click at [608, 658] on div "ru en" at bounding box center [811, 657] width 952 height 56
click at [601, 673] on textarea at bounding box center [832, 671] width 909 height 28
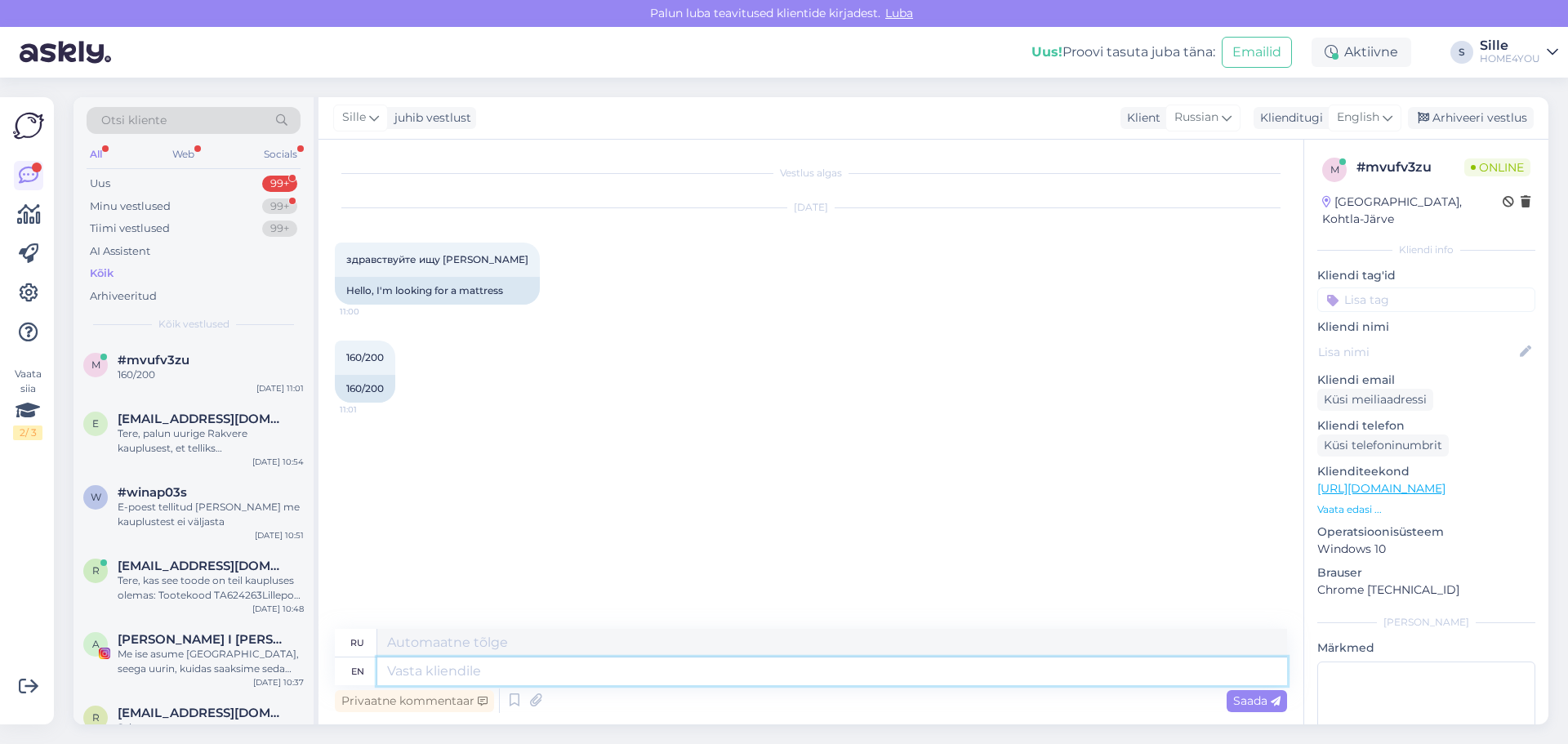
click at [555, 667] on textarea at bounding box center [832, 671] width 909 height 28
type textarea "Tere"
type textarea "Привет"
type textarea "Tere,"
type textarea "Привет,"
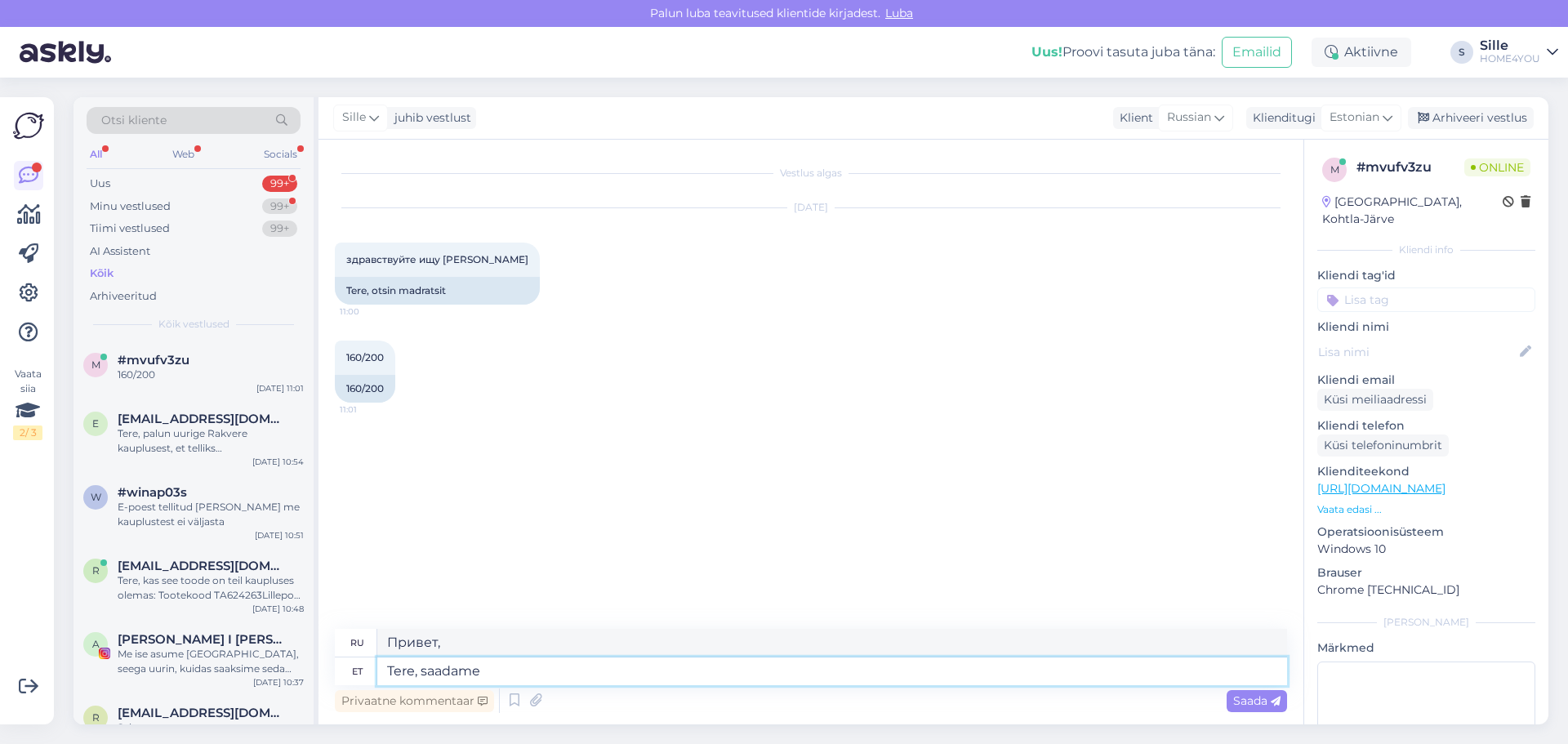
type textarea "Tere, saadame"
type textarea "Здравствуйте, мы отправляем"
type textarea "Tere, saadame valiku"
type textarea "Здравствуйте, мы вышлем подборку"
type textarea "Tere, saadame valiku madrtsitest"
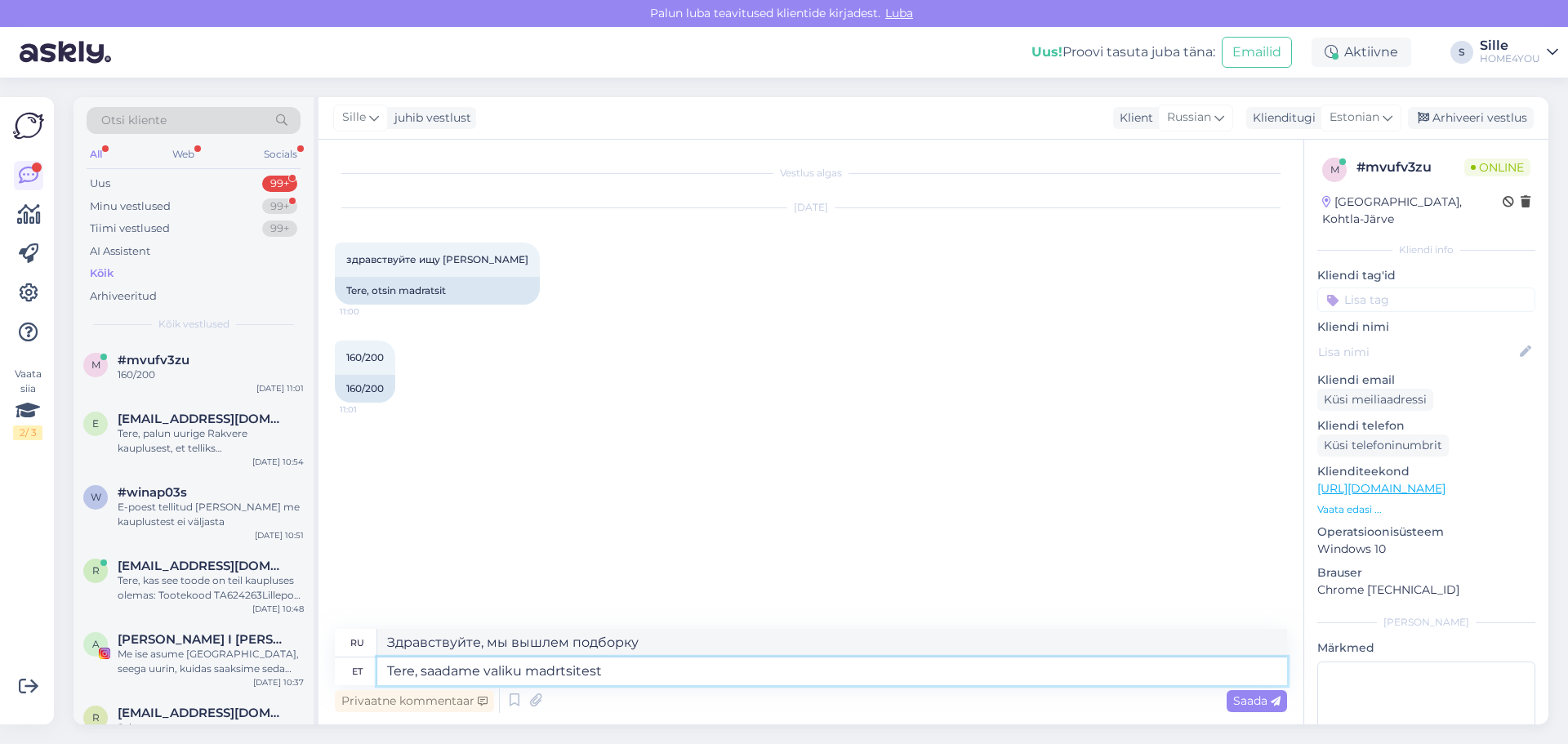
type textarea "Здравствуйте, мы отправляем подборку матрасов."
type textarea "Tere, saadame valiku madrtsitest:"
type textarea "Здравствуйте, мы отправляем подборку матрасов:"
paste textarea "[URL][DOMAIN_NAME]"
type textarea "Tere, saadame valiku madrtsitest: [URL][DOMAIN_NAME]"
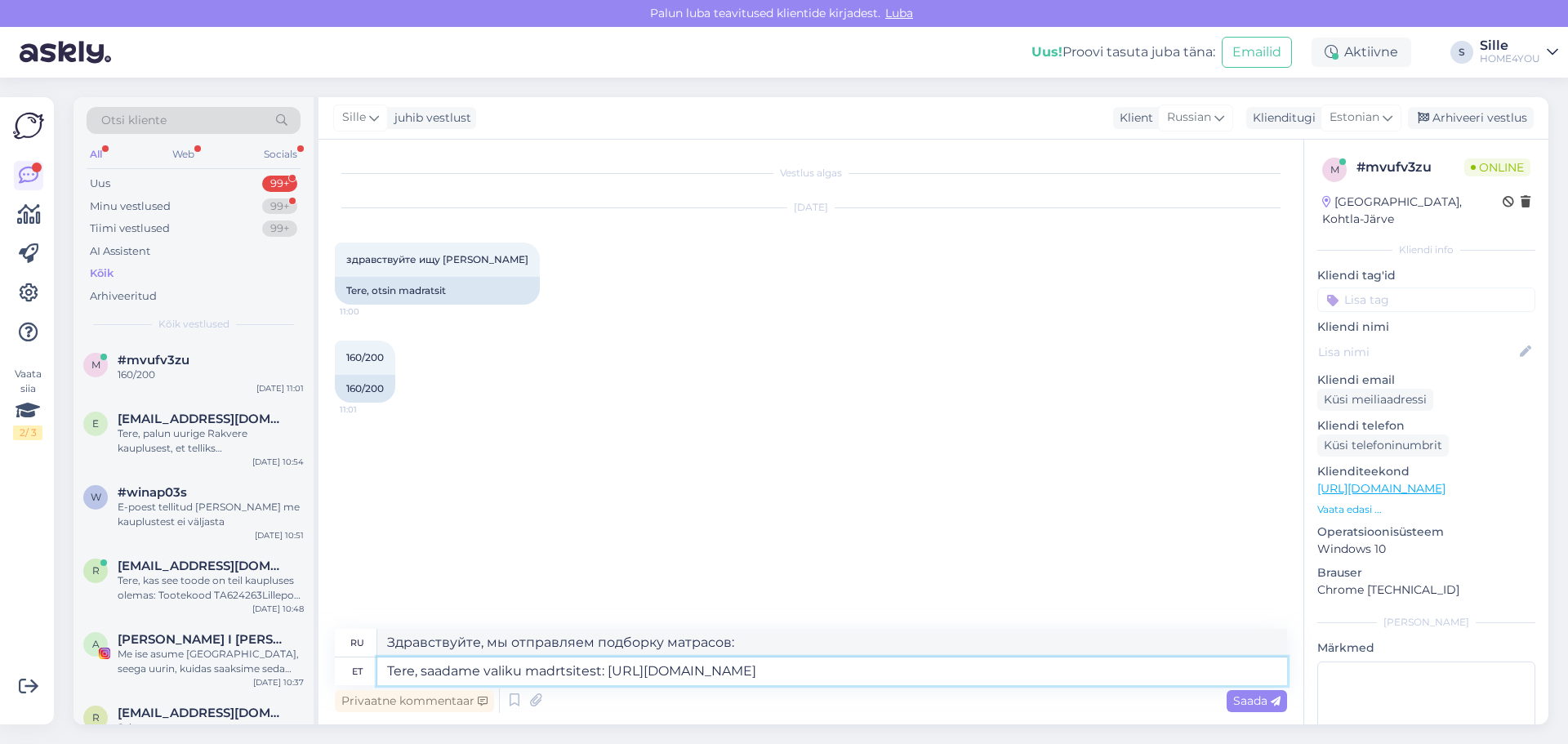
type textarea "Здравствуйте, мы вышлем вам подборку матрасов: [URL][DOMAIN_NAME]"
type textarea "Tere, saadame valiku madrtsitest: [URL][DOMAIN_NAME]"
click at [1271, 704] on icon at bounding box center [1275, 701] width 10 height 10
click at [1245, 698] on div "Vestlus algas [DATE] здравствуйте ищу матрас 11:00 Tere, otsin madratsit 160/20…" at bounding box center [811, 432] width 985 height 585
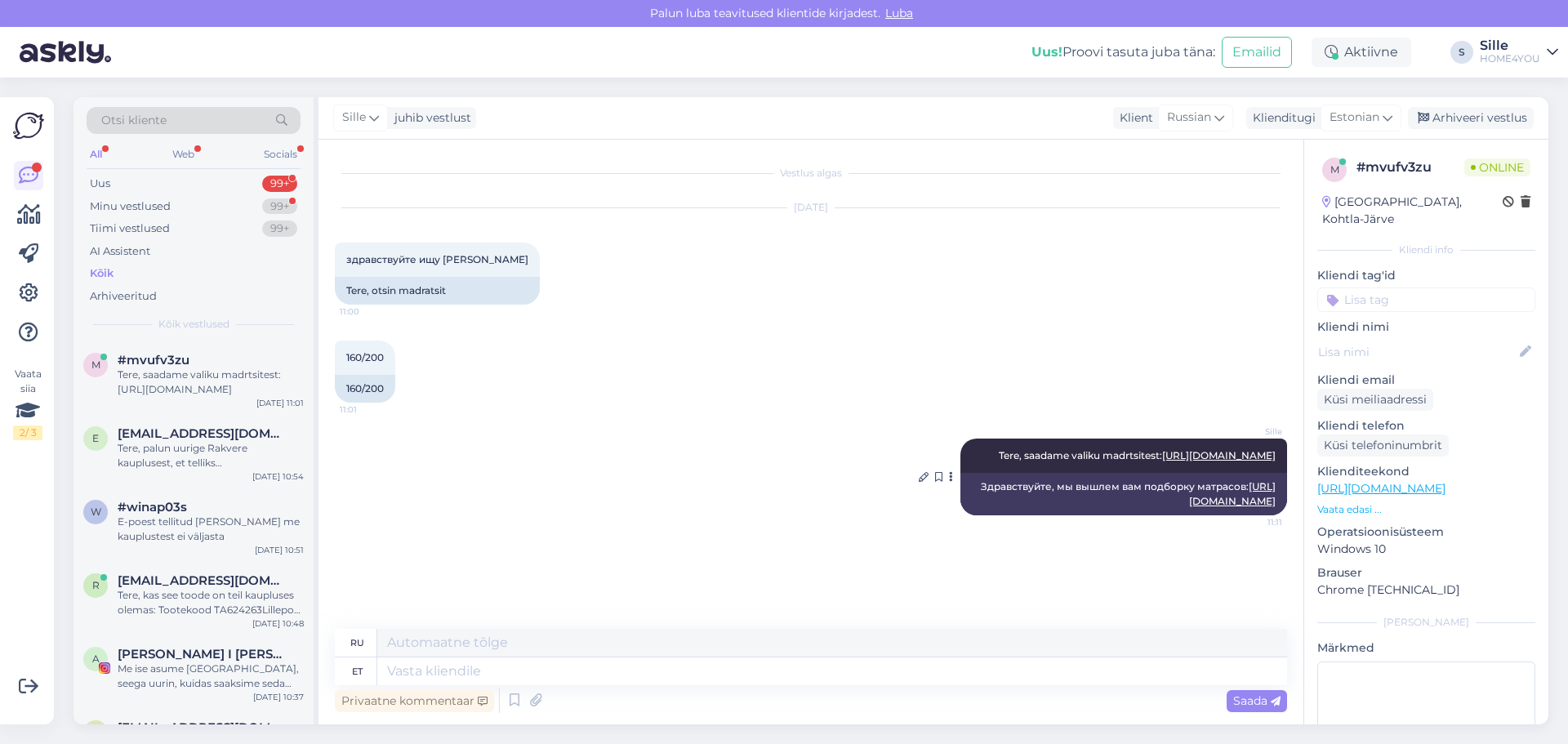
drag, startPoint x: 1141, startPoint y: 455, endPoint x: 1254, endPoint y: 472, distance: 114.3
drag, startPoint x: 1254, startPoint y: 472, endPoint x: 924, endPoint y: 481, distance: 330.1
click at [924, 481] on icon at bounding box center [923, 476] width 10 height 10
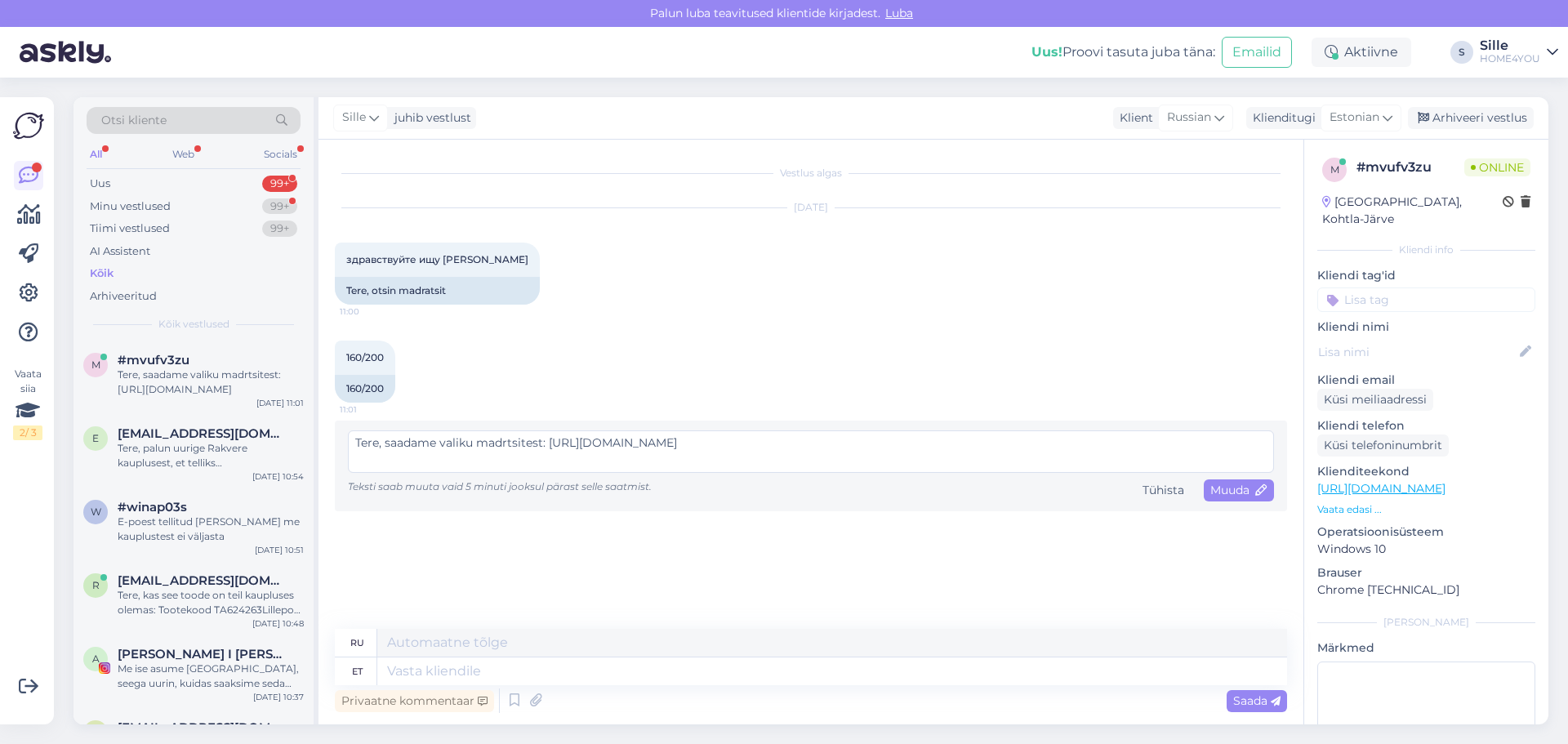
click at [509, 442] on textarea "Tere, saadame valiku madrtsitest: [URL][DOMAIN_NAME]" at bounding box center [811, 452] width 926 height 43
type textarea "Tere, saadame valiku madratsitest: [URL][DOMAIN_NAME]"
click at [1218, 488] on span "Muuda" at bounding box center [1239, 489] width 57 height 15
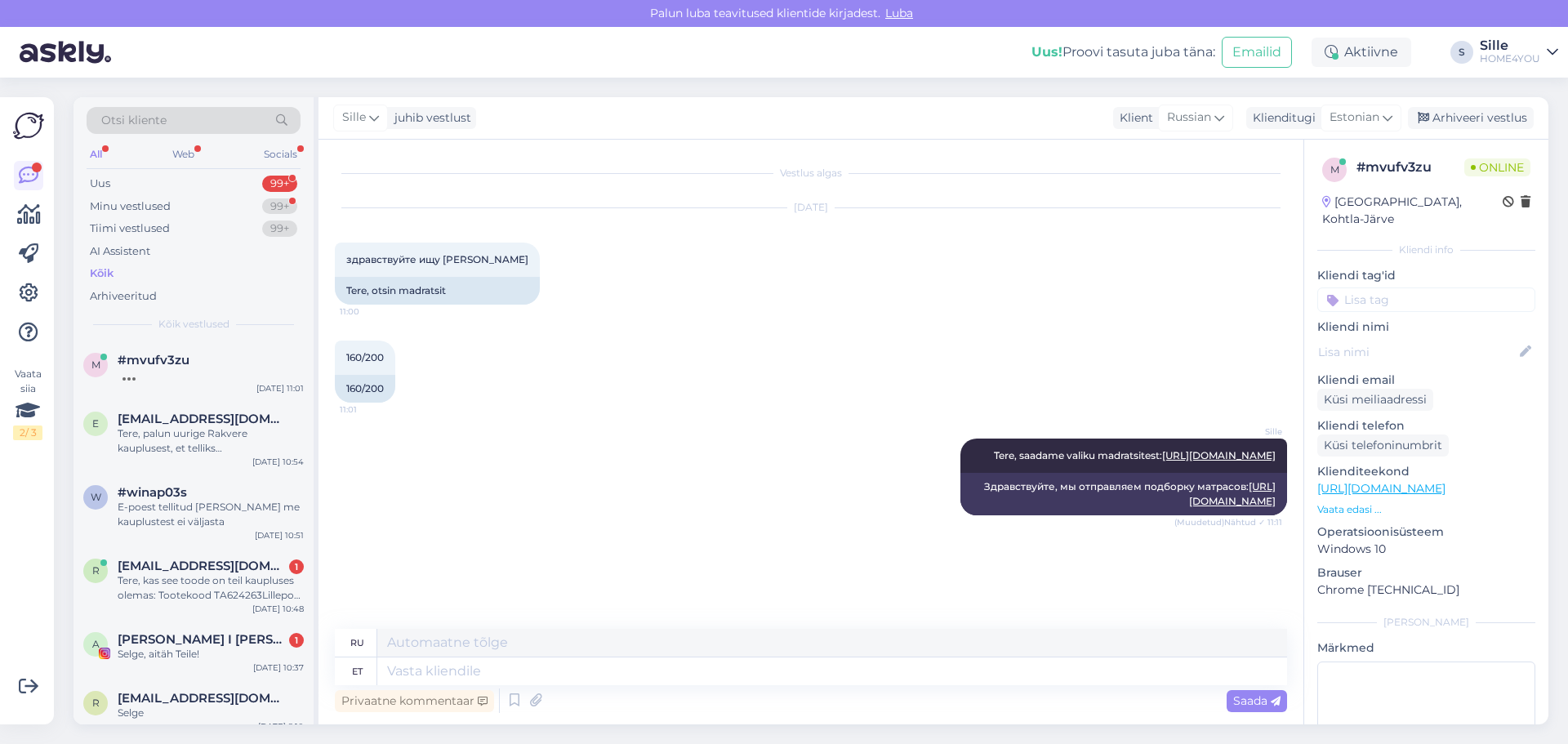
scroll to position [32, 0]
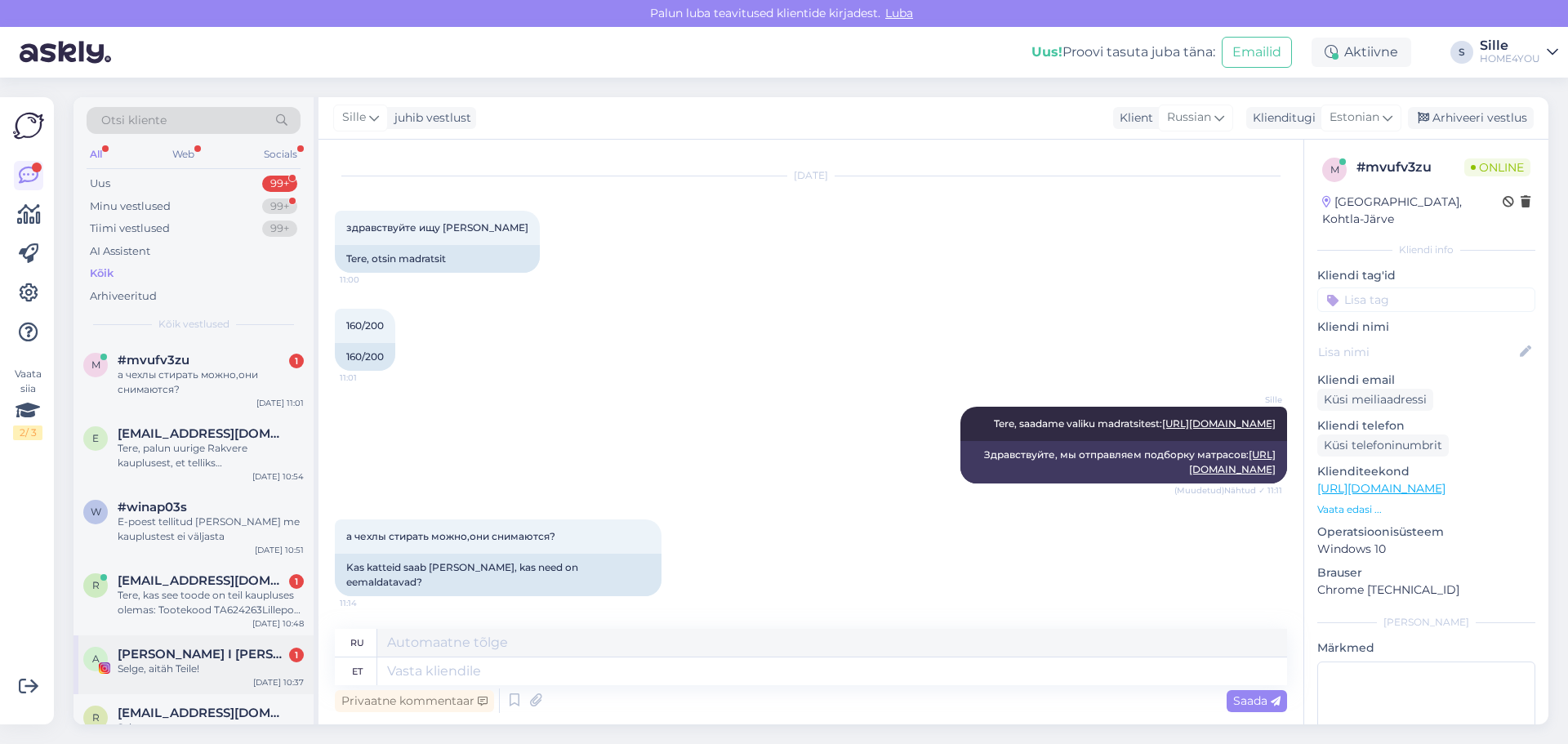
click at [189, 663] on div "Selge, aitäh Teile!" at bounding box center [210, 668] width 186 height 15
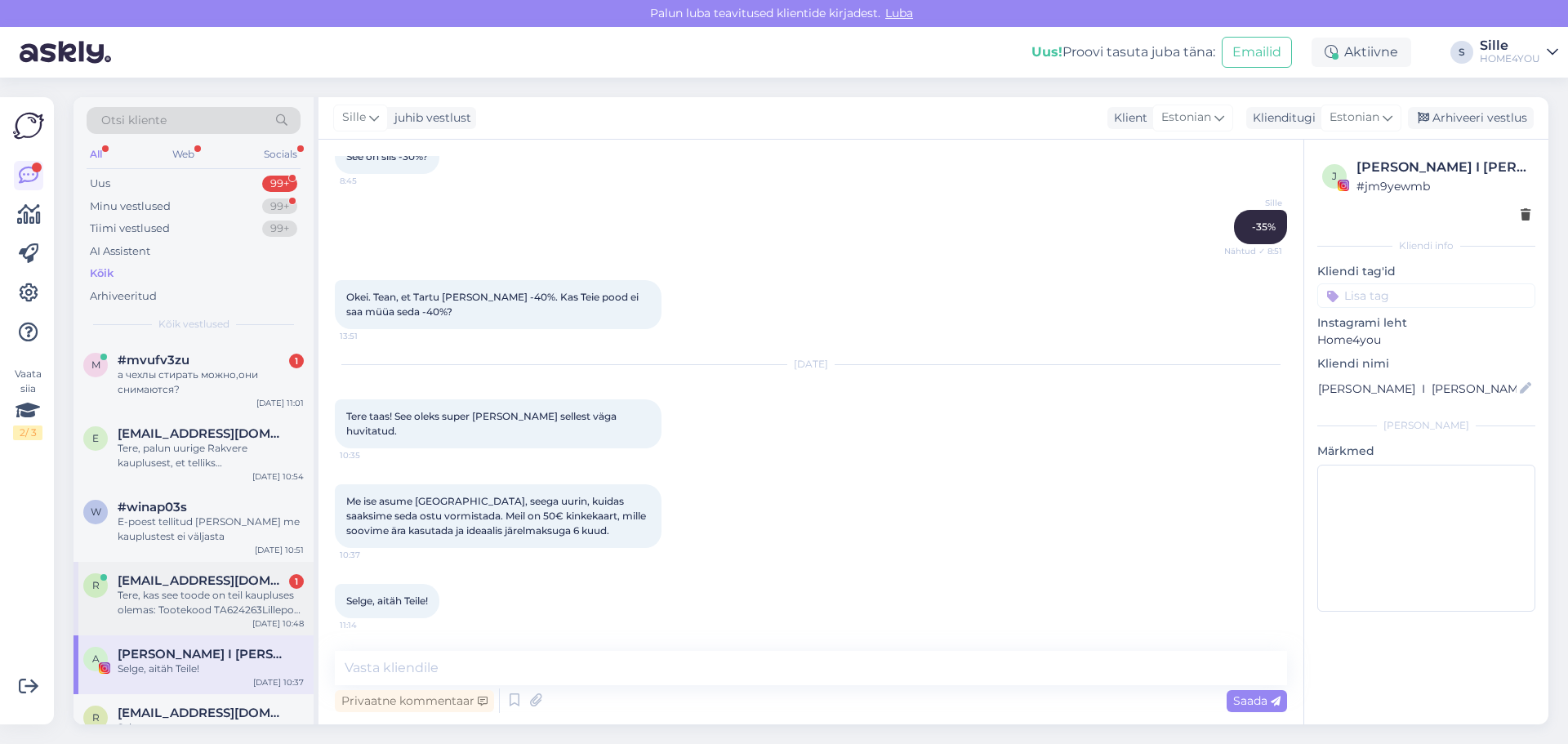
scroll to position [729, 0]
click at [214, 605] on div "Tere, kas see toode on teil kaupluses olemas: Tootekood TA624263Lillepott 4Livi…" at bounding box center [210, 602] width 186 height 29
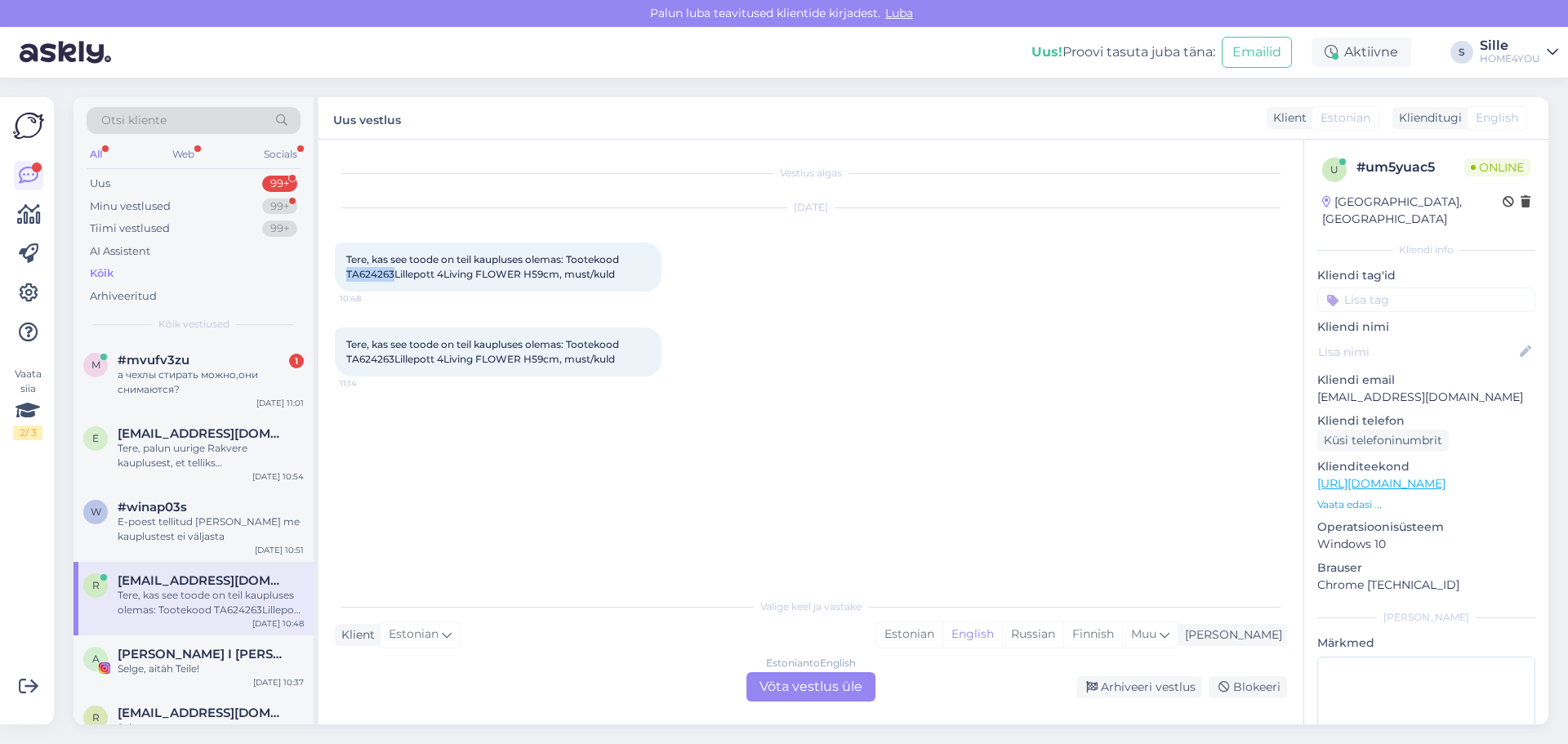
drag, startPoint x: 393, startPoint y: 274, endPoint x: 347, endPoint y: 278, distance: 46.2
click at [347, 278] on span "Tere, kas see toode on teil kaupluses olemas: Tootekood TA624263Lillepott 4Livi…" at bounding box center [483, 266] width 275 height 27
copy span "TA624263"
click at [786, 683] on div "Estonian to English Võta vestlus üle" at bounding box center [811, 686] width 129 height 29
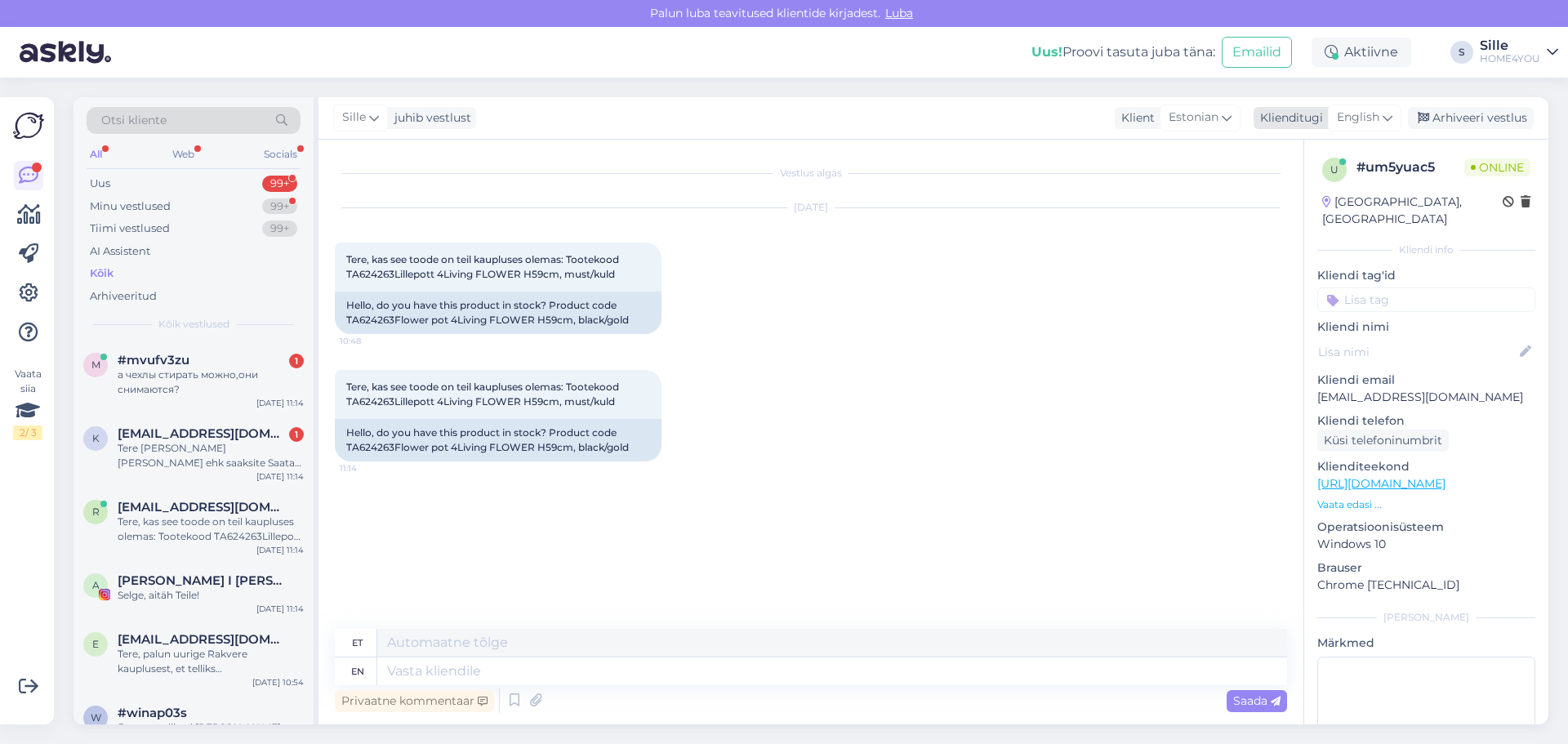
click at [1379, 120] on span "English" at bounding box center [1358, 117] width 43 height 18
click at [1314, 220] on link "Estonian" at bounding box center [1328, 215] width 180 height 26
click at [651, 662] on textarea at bounding box center [811, 667] width 952 height 35
type textarea "Tere, [PERSON_NAME] Tähesa"
click at [263, 446] on div "Tere [PERSON_NAME] [PERSON_NAME] ehk saaksite Saata meie viimase tellimuse arve…" at bounding box center [210, 456] width 186 height 29
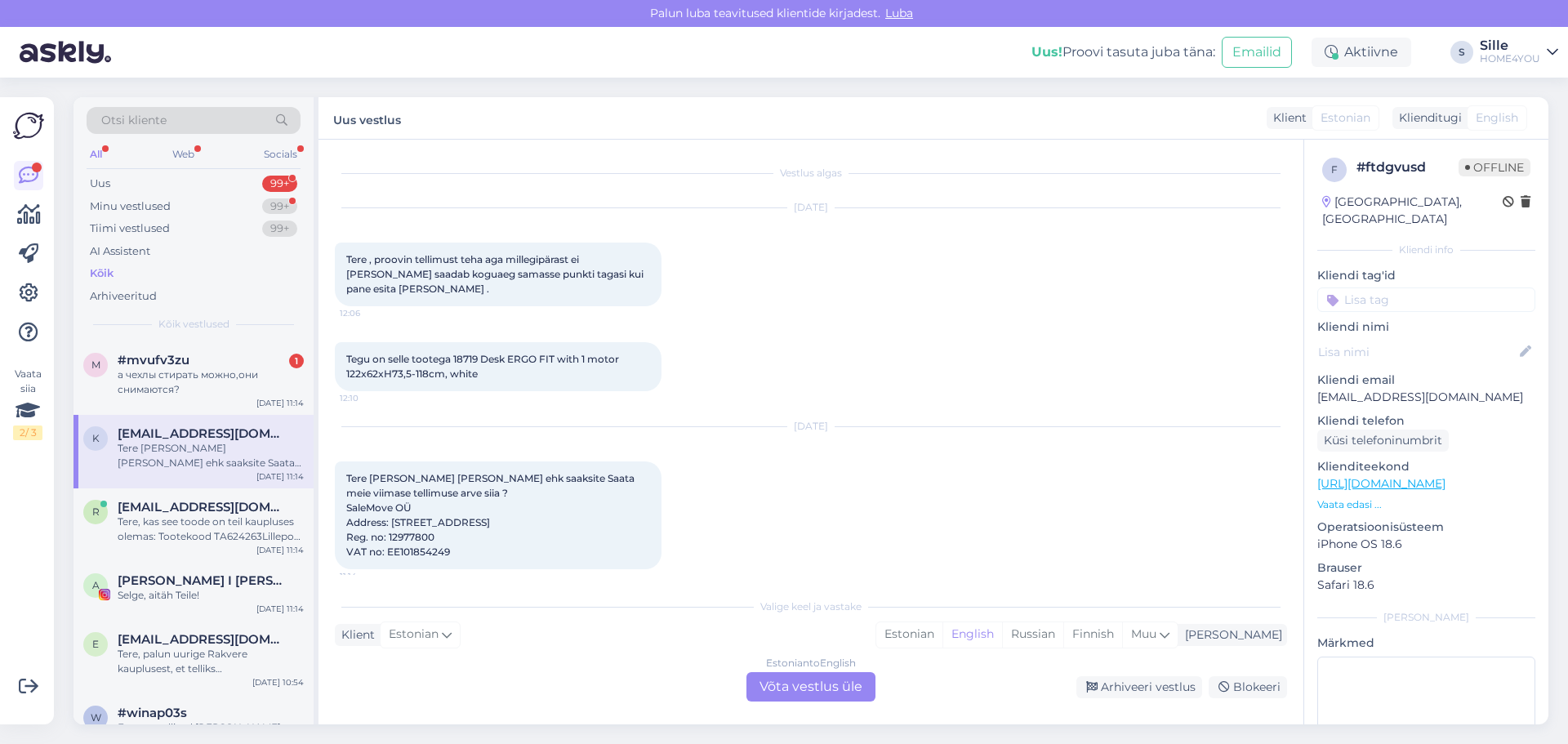
scroll to position [12, 0]
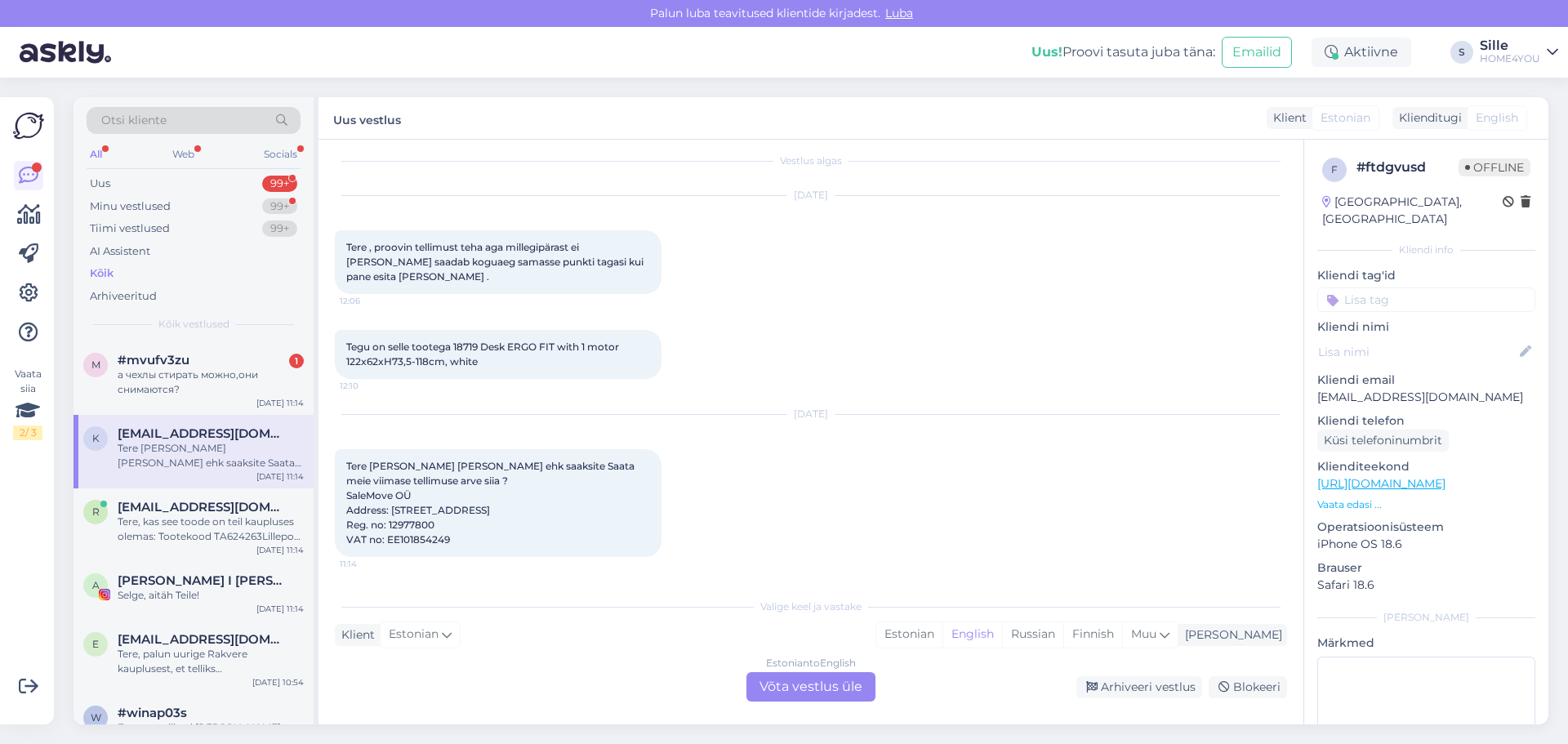
click at [754, 683] on div "Estonian to English Võta vestlus üle" at bounding box center [811, 686] width 129 height 29
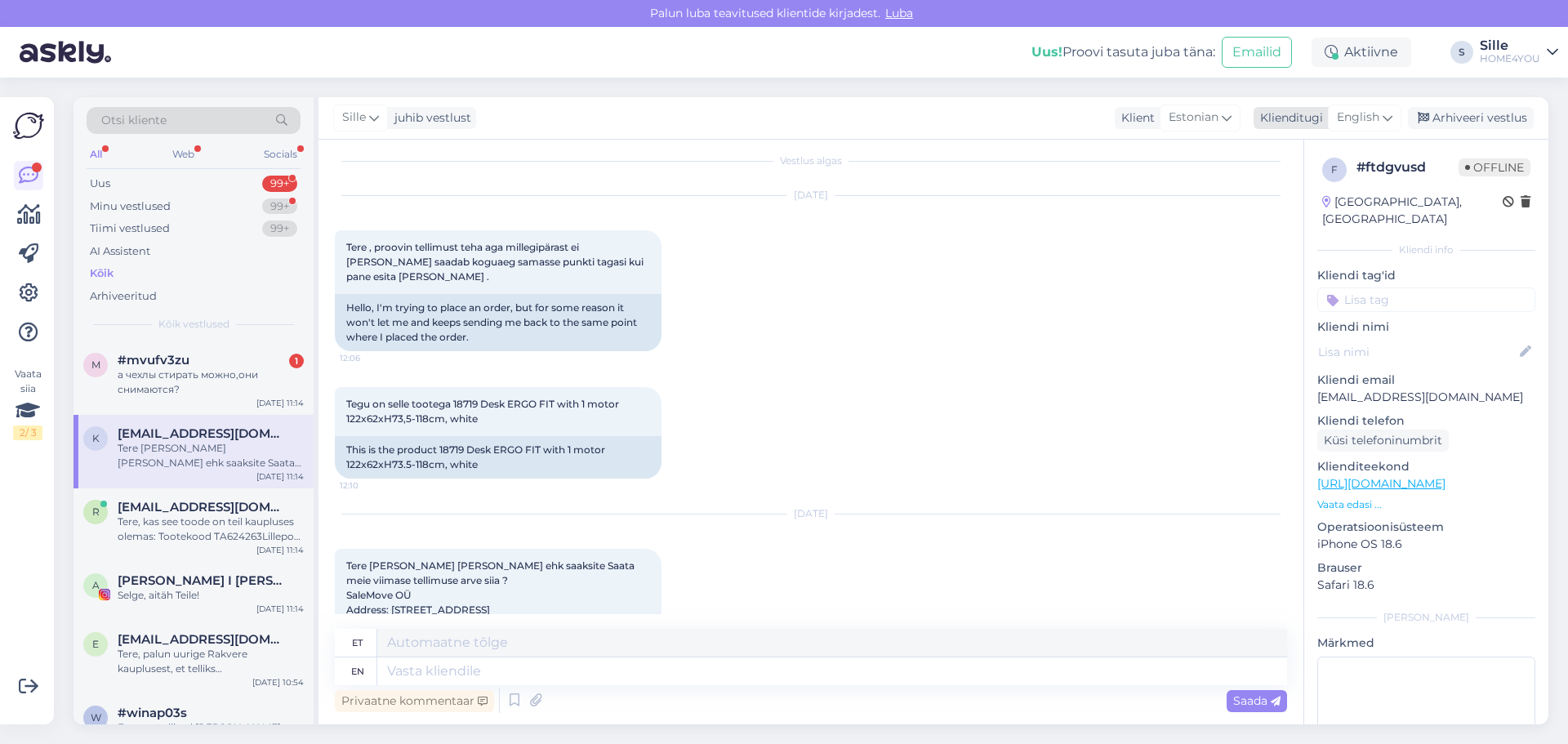
click at [1363, 123] on span "English" at bounding box center [1358, 117] width 43 height 18
click at [1304, 218] on link "Estonian" at bounding box center [1328, 215] width 180 height 26
click at [441, 667] on textarea at bounding box center [811, 667] width 952 height 35
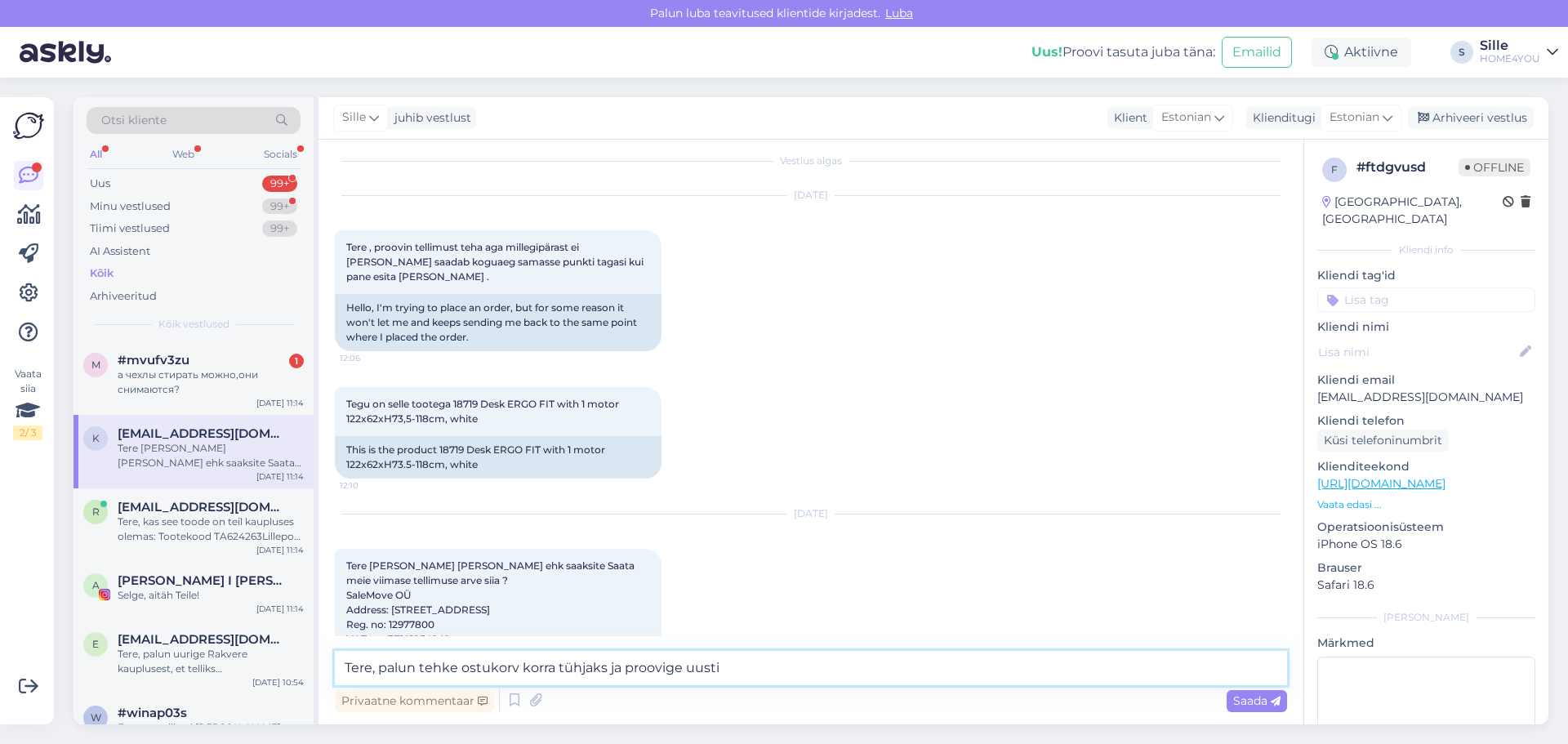
type textarea "Tere, palun tehke ostukorv korra tühjaks ja proovige uusti."
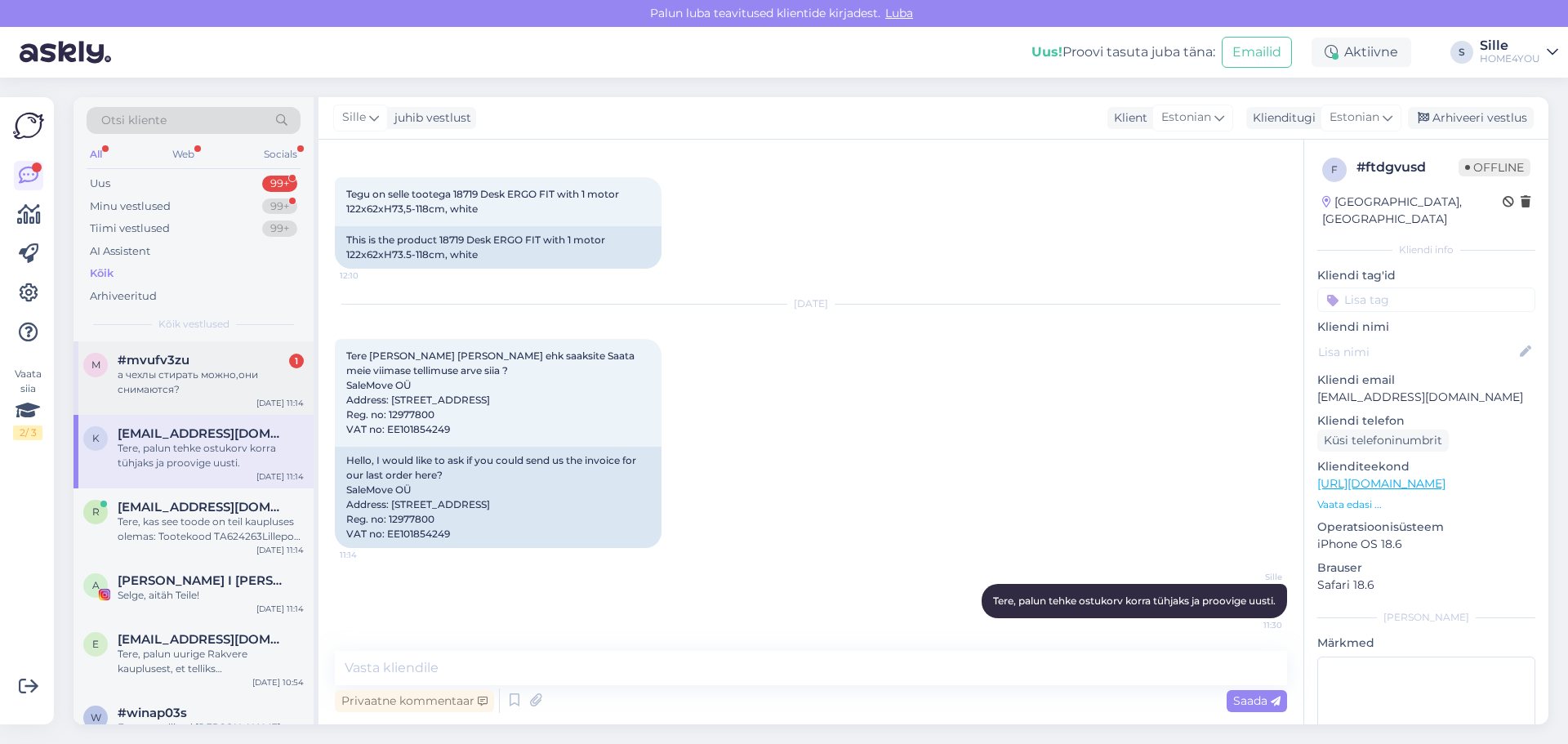
click at [222, 384] on div "а чехлы стирать можно,они снимаются?" at bounding box center [210, 382] width 186 height 29
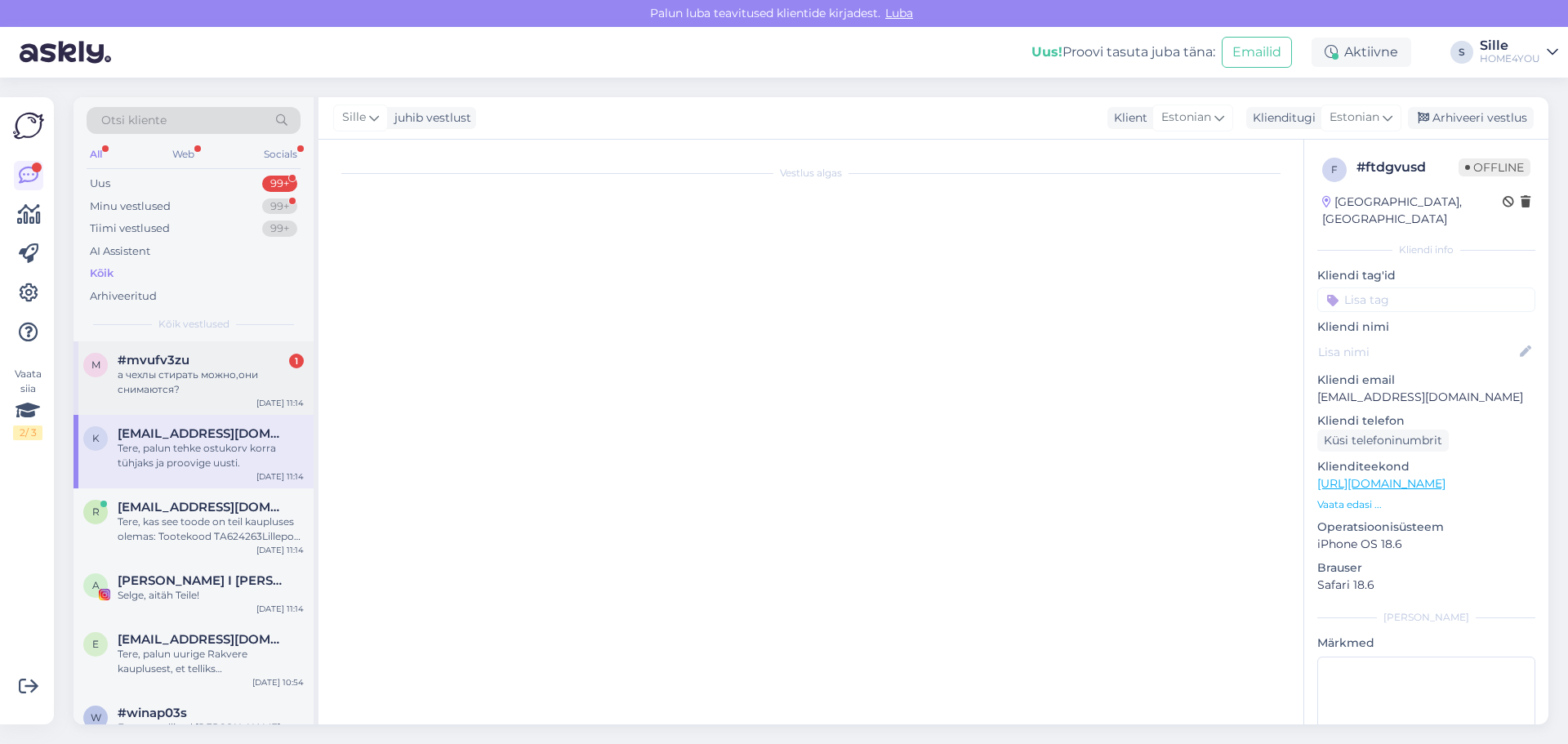
scroll to position [32, 0]
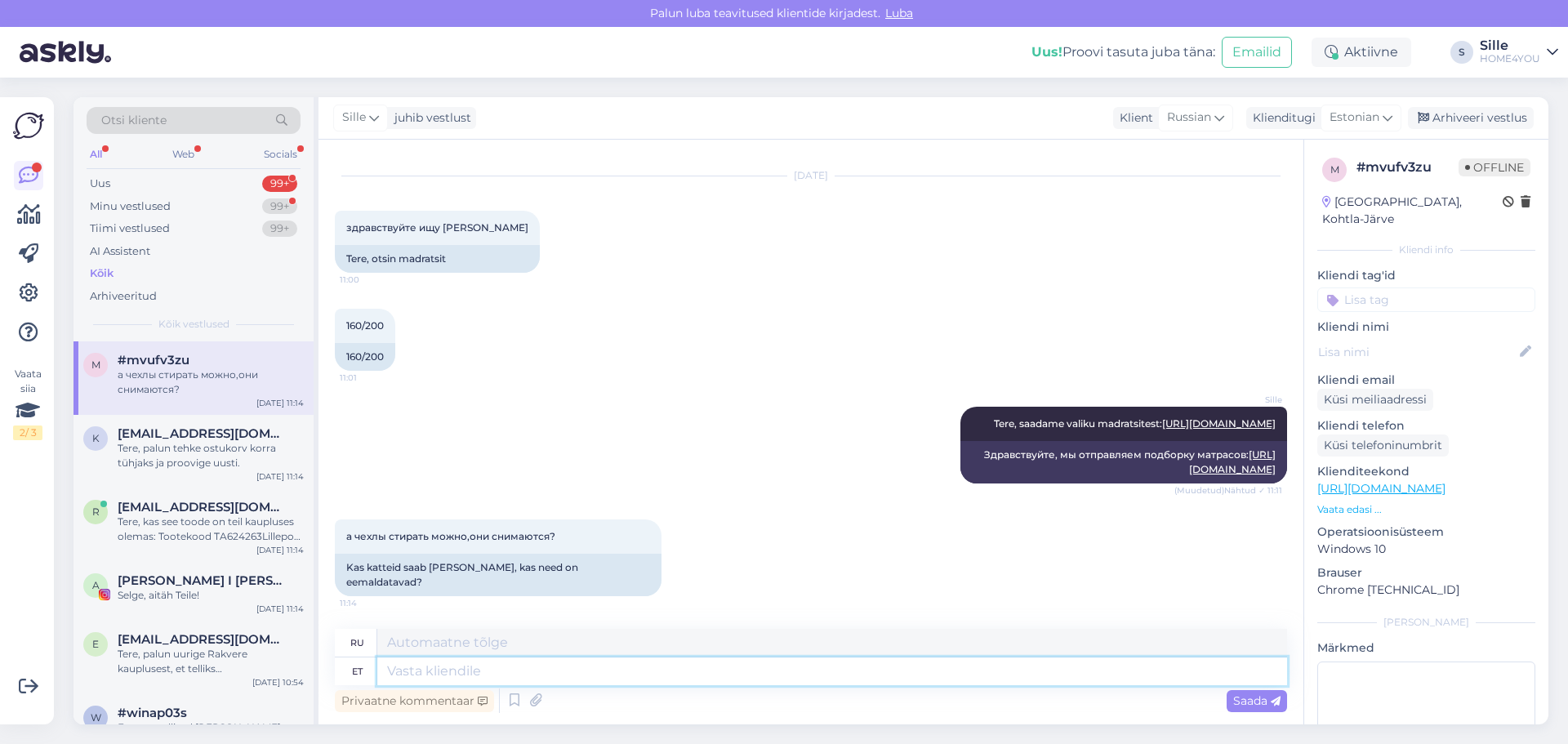
click at [629, 678] on textarea at bounding box center [832, 671] width 909 height 28
type textarea "Kirjelduse"
type textarea "Описание"
type textarea "Kirjelduse juures i"
type textarea "В описании"
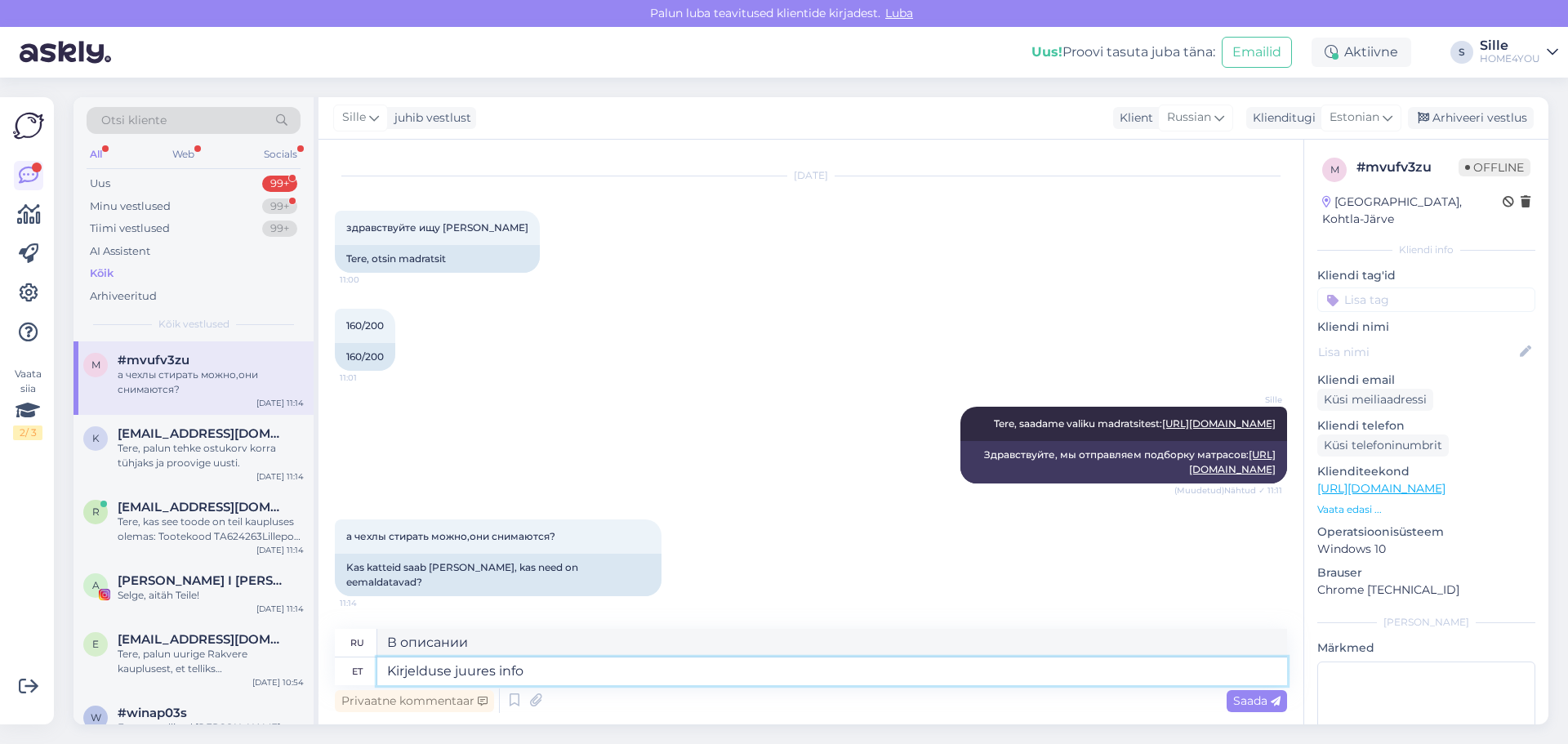
type textarea "Kirjelduse juures info"
type textarea "Информация в описании"
type textarea "Kirjelduse juures info milliseid"
type textarea "Информация о том, что находится в описании"
type textarea "Kirjelduse juures info millistel k"
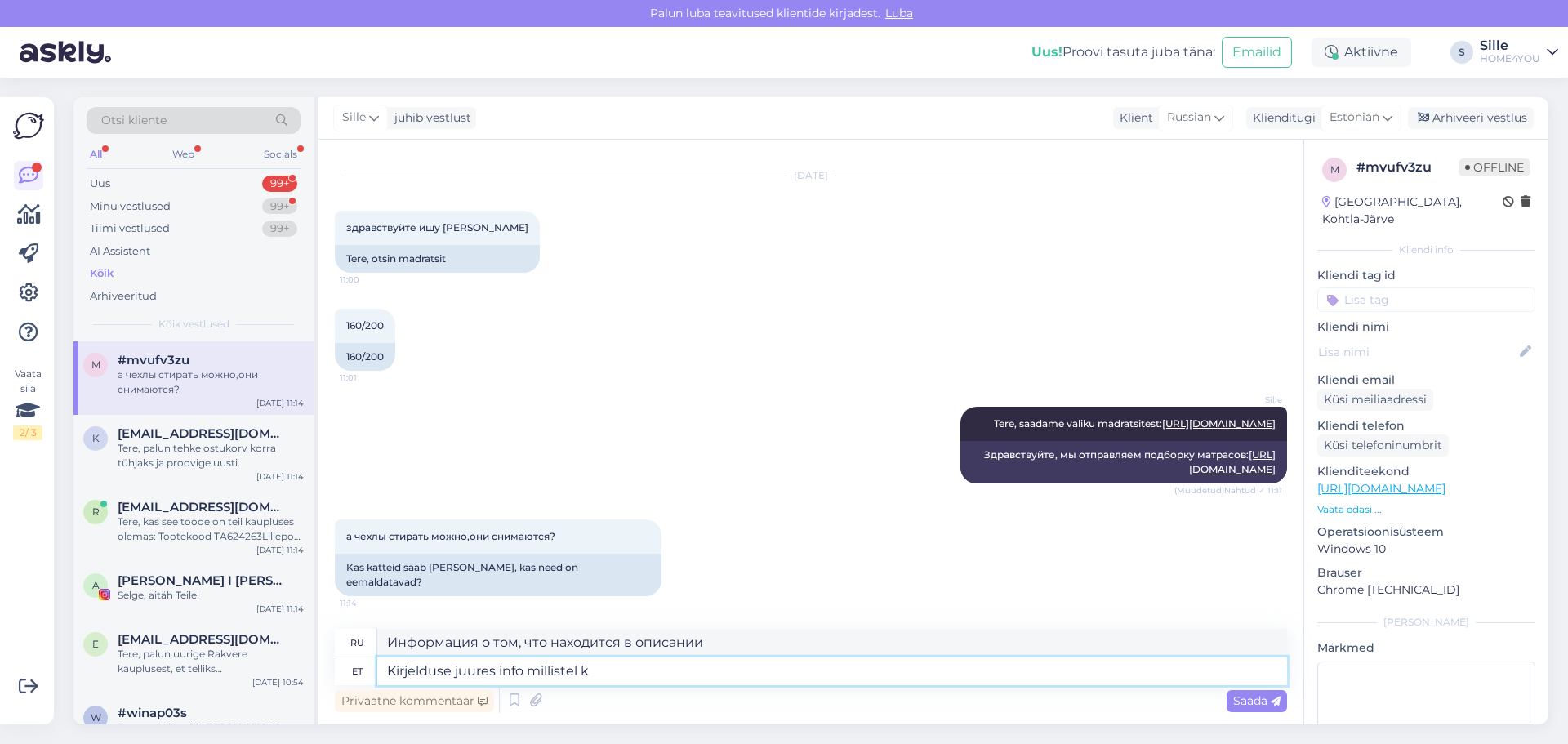
type textarea "Информация о том, какие из них есть в описании."
type textarea "Kirjelduse juures info millistel"
type textarea "Информация о том, какие из них есть в описании."
type textarea "Kirjelduse juures info millistel madrtsitel s"
type textarea "Информация о том, какие матрасы включены в описание"
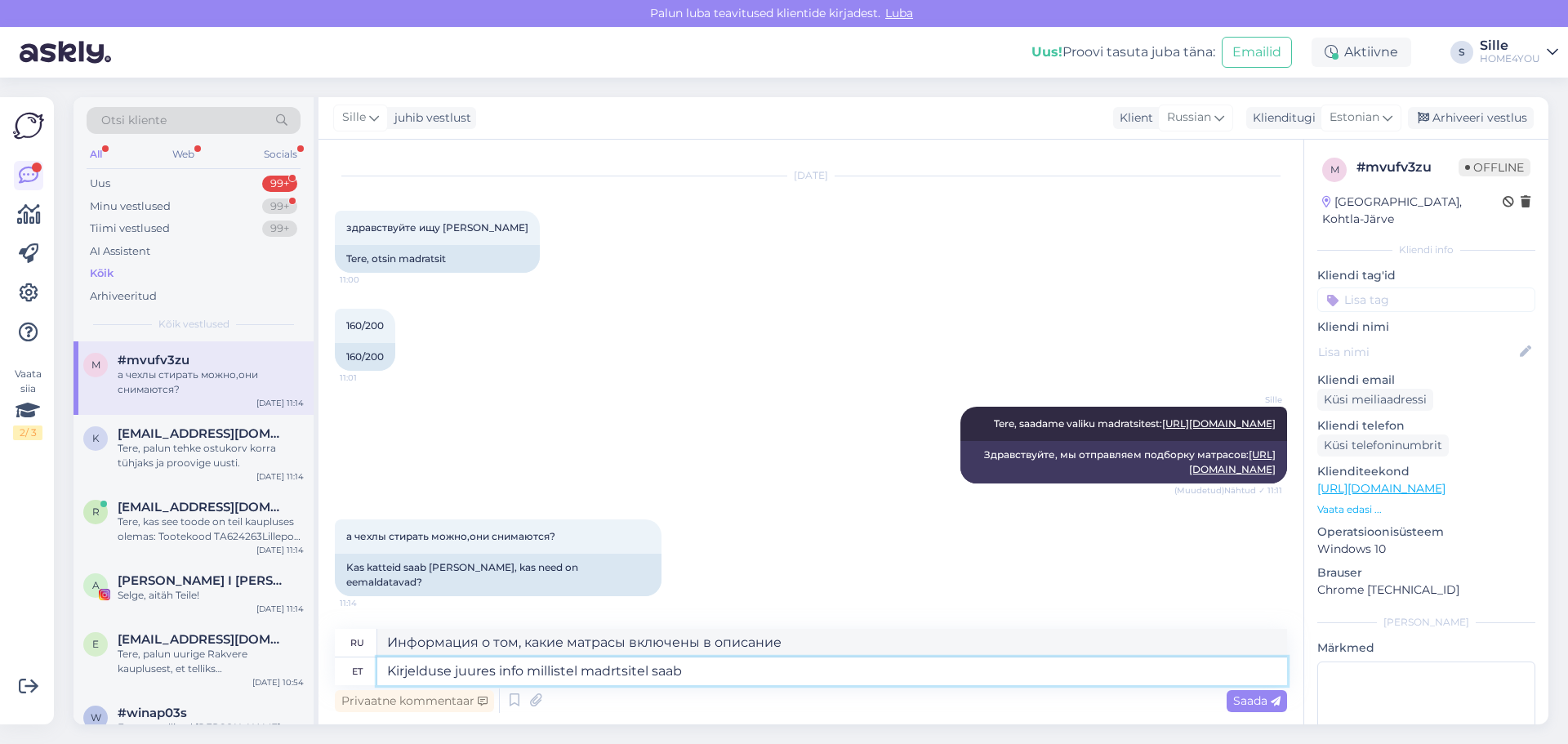
type textarea "Kirjelduse juures info millistel madrtsitel saab k"
type textarea "Информацию о том, какие матрасы есть, можно найти в описании."
type textarea "Kirjelduse juures info millistel madrtsitel saab katteid p"
type textarea "Описание содержит информацию о том, для каких матрасов можно использовать чехлы."
type textarea "Kirjelduse juures info millistel madrtsitel saab katteid [PERSON_NAME]"
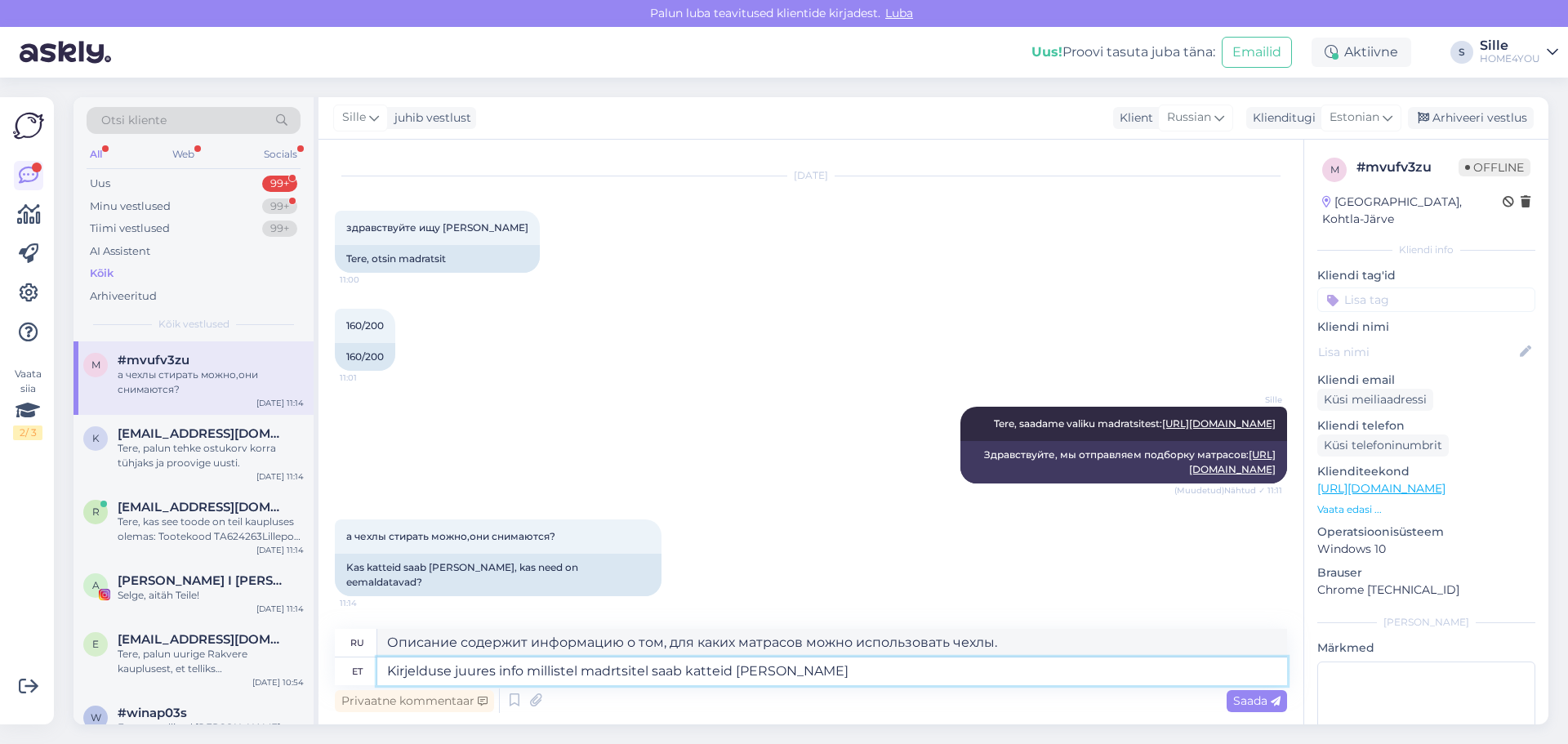
type textarea "Описание содержит информацию о том, чехлы каких матрасов можно стирать."
type textarea "Kirjelduse juures info millistel madrtsitel saab katteid [PERSON_NAME]."
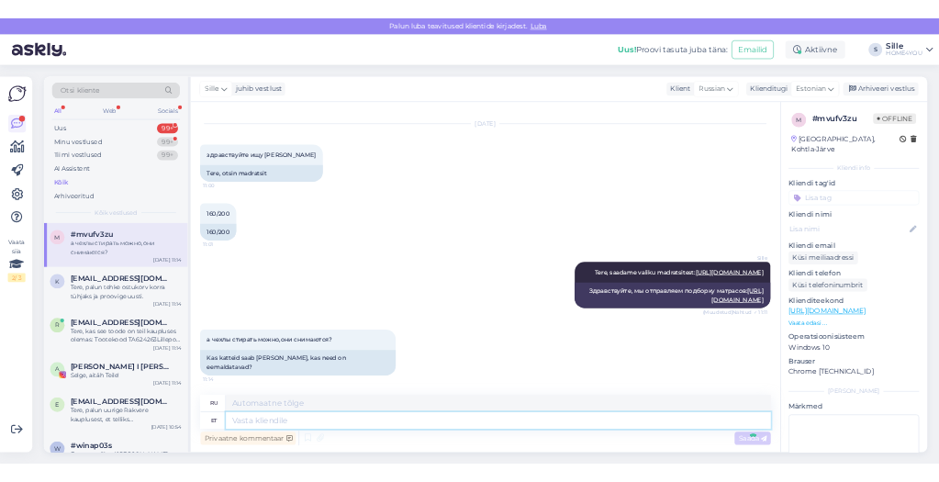
scroll to position [162, 0]
